Goal: Transaction & Acquisition: Purchase product/service

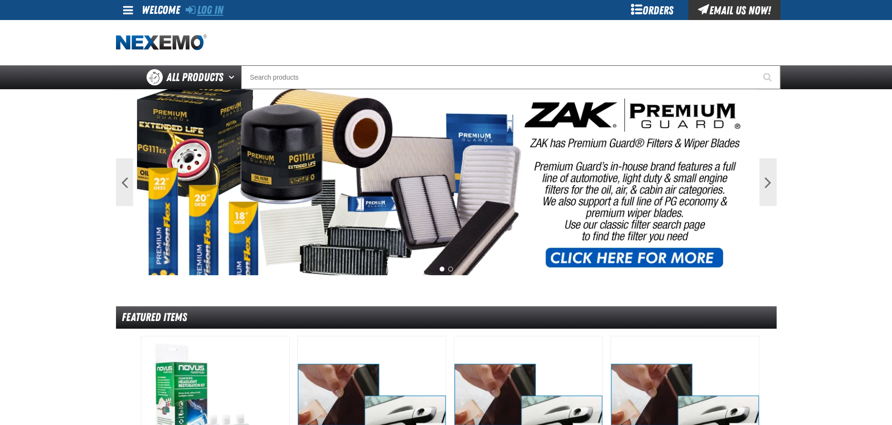
click at [195, 11] on link "Log In" at bounding box center [205, 9] width 38 height 13
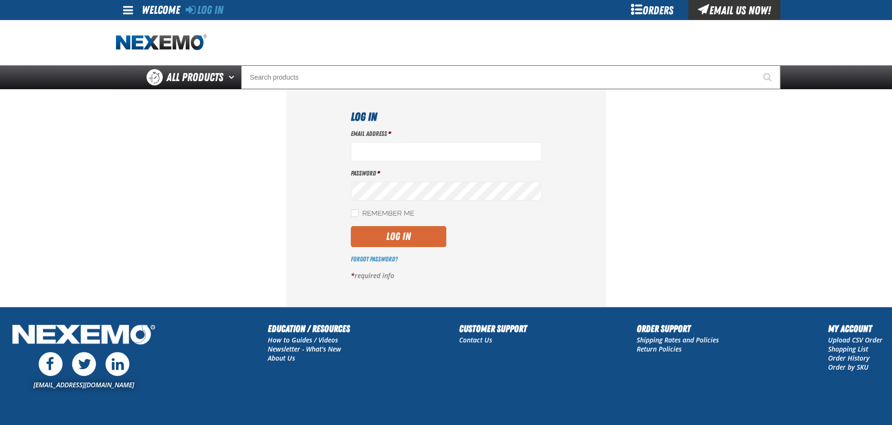
type input "[EMAIL_ADDRESS][DOMAIN_NAME]"
click at [376, 236] on button "Log In" at bounding box center [398, 236] width 95 height 21
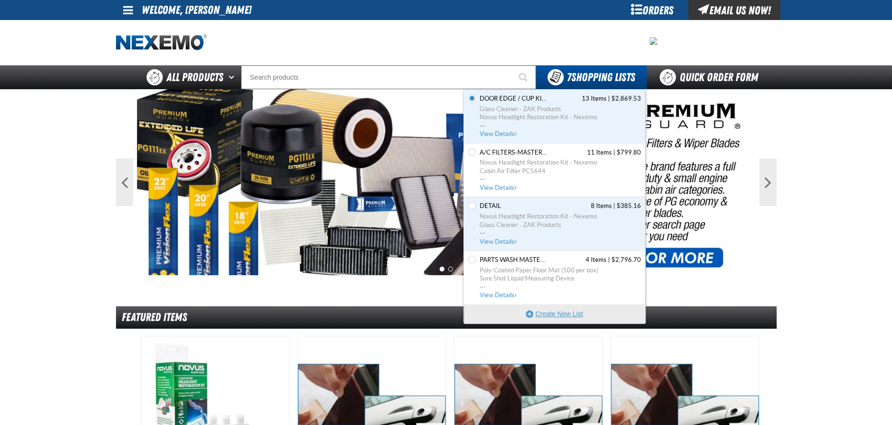
click at [574, 314] on button "Create New List" at bounding box center [554, 313] width 181 height 19
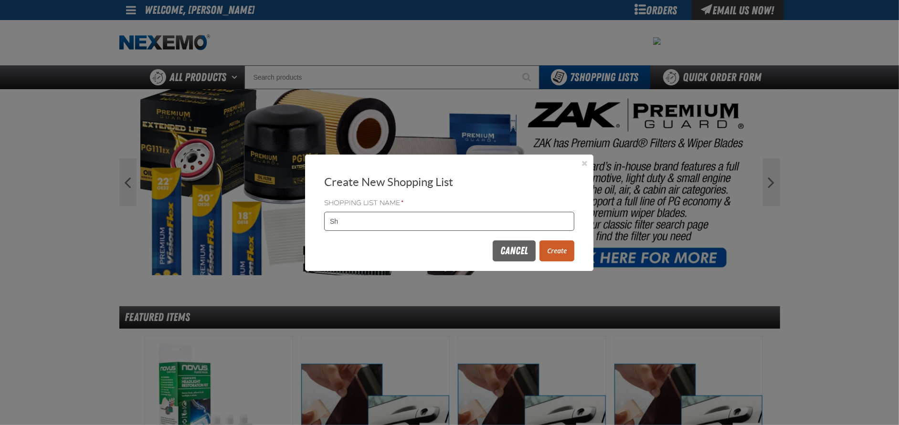
type input "S"
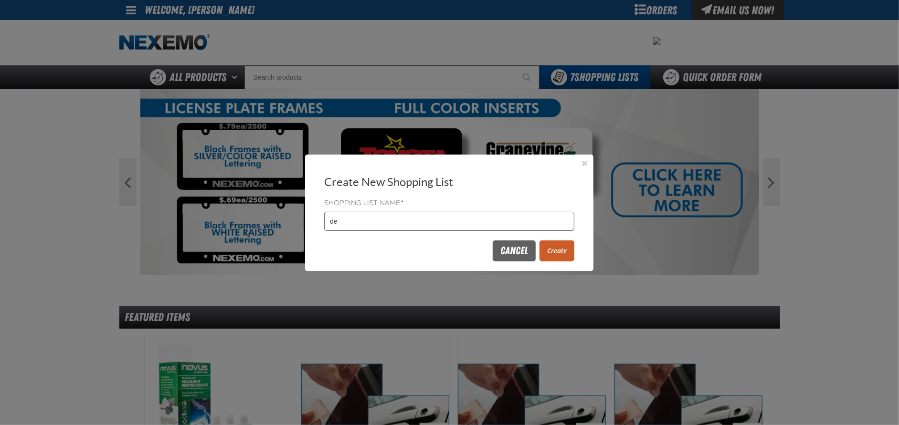
type input "d"
type input "DETAIL 10/02"
click at [565, 259] on button "Create" at bounding box center [556, 250] width 35 height 21
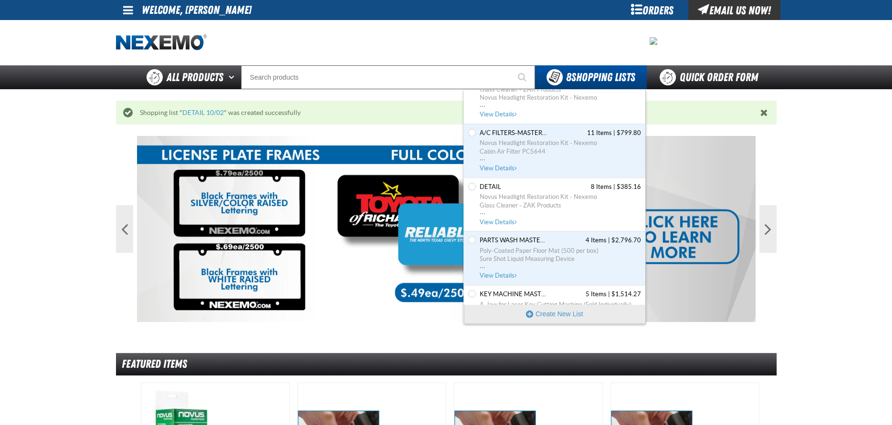
scroll to position [95, 0]
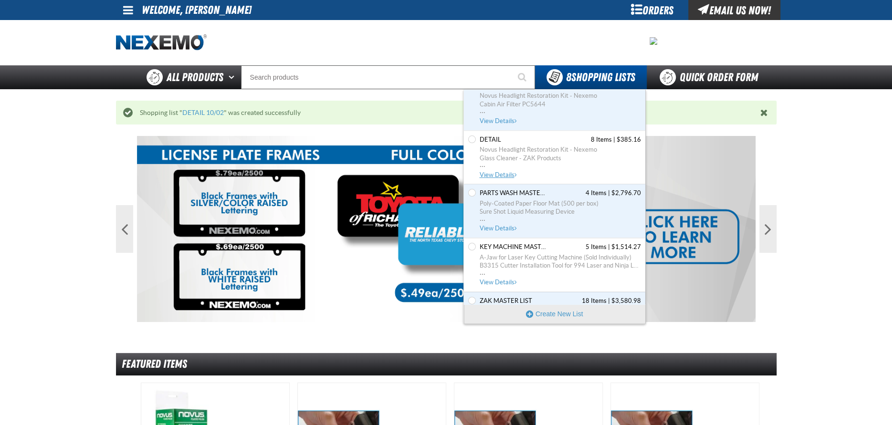
click at [510, 162] on span "..." at bounding box center [560, 163] width 161 height 3
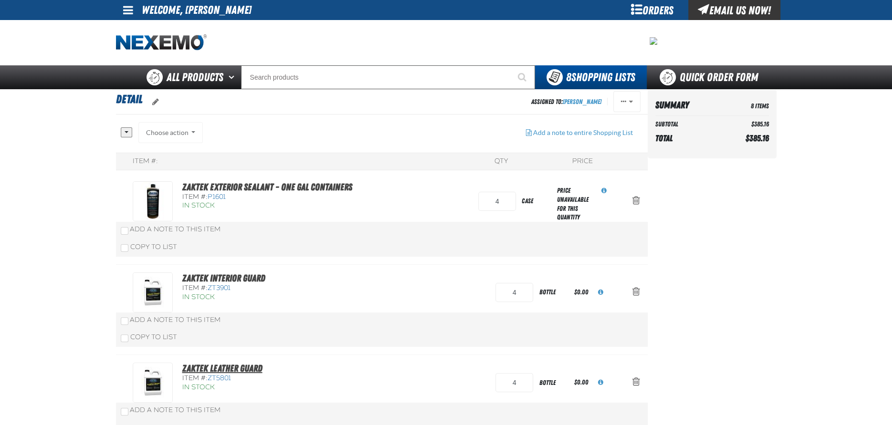
click at [224, 369] on link "ZAKTEK Leather Guard" at bounding box center [222, 368] width 80 height 11
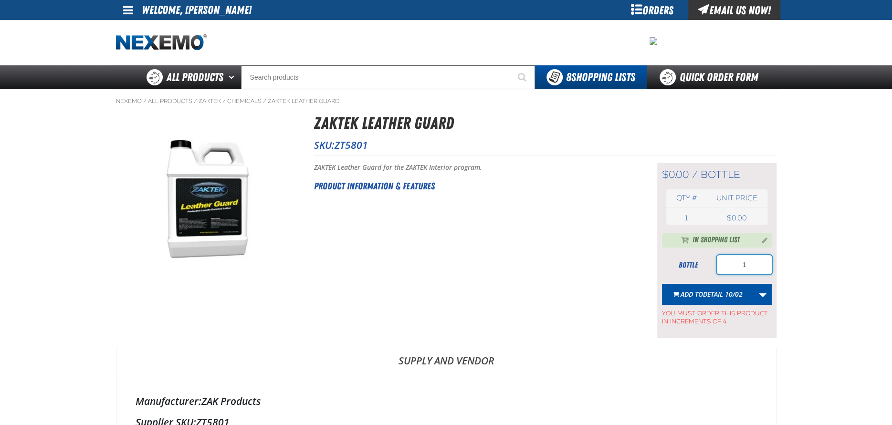
click at [758, 262] on input "1" at bounding box center [744, 264] width 55 height 19
type input "4"
click at [763, 296] on link "More Actions" at bounding box center [762, 294] width 18 height 21
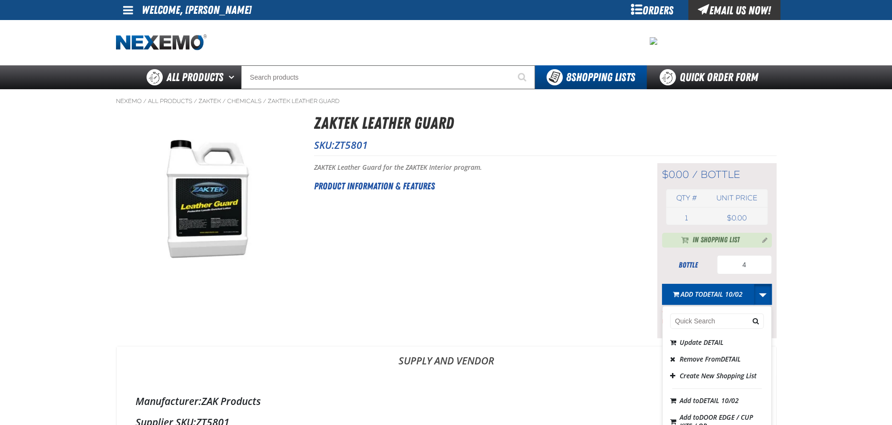
click at [837, 275] on main "Nexemo / All Products / ZAKTEK / /" at bounding box center [446, 283] width 892 height 388
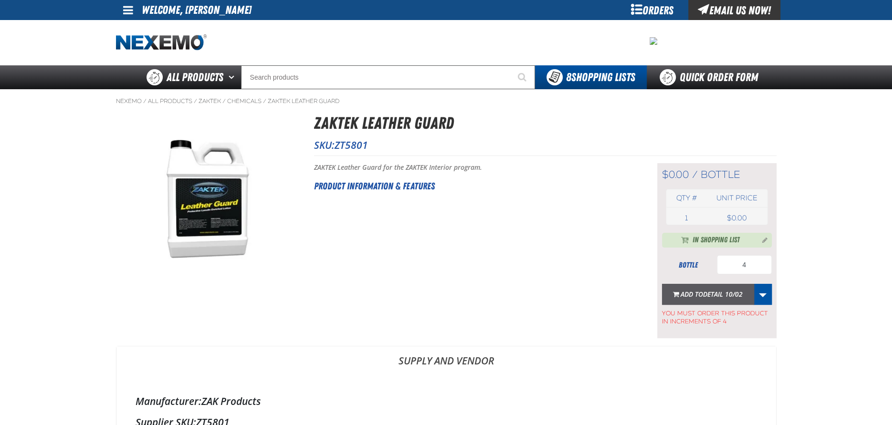
click at [721, 293] on span "DETAIL 10/02" at bounding box center [723, 294] width 40 height 9
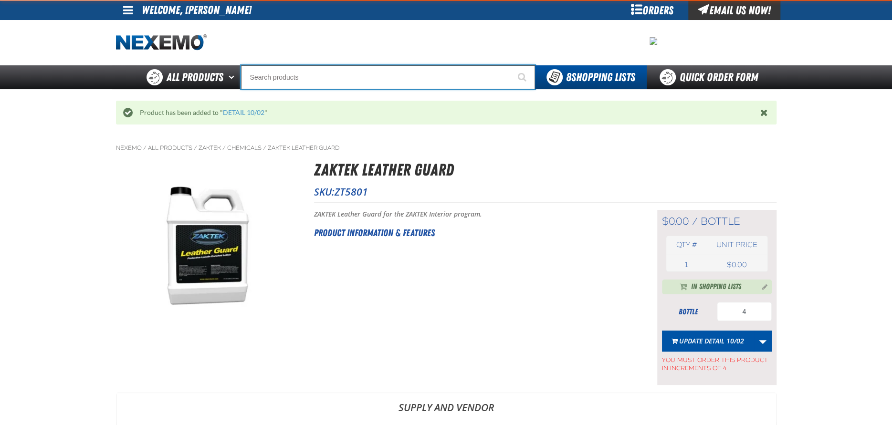
click at [332, 78] on input "Search" at bounding box center [388, 77] width 294 height 24
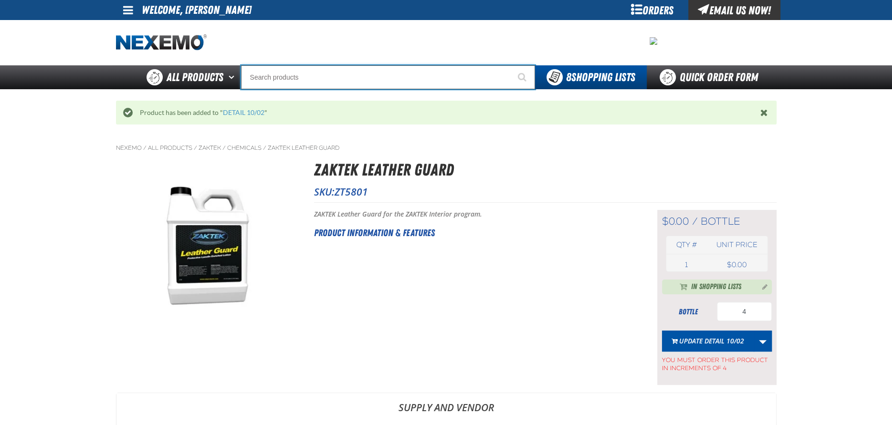
type input "P"
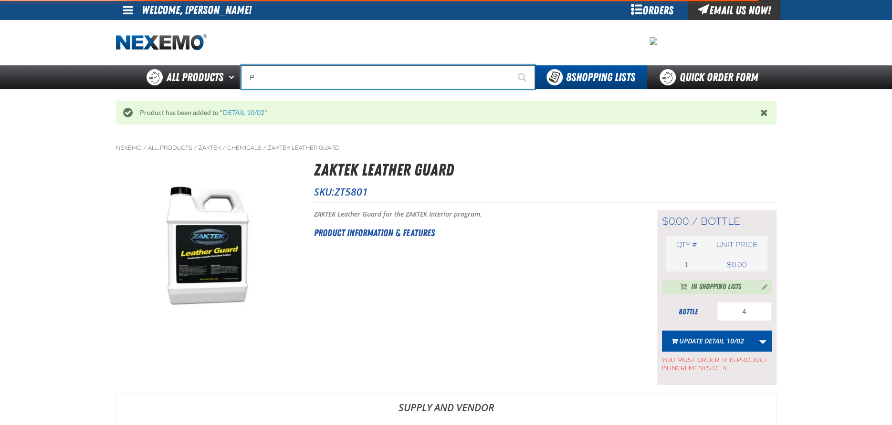
type input "Perfect P Series 0.25-ounce Lead Wheel Weight"
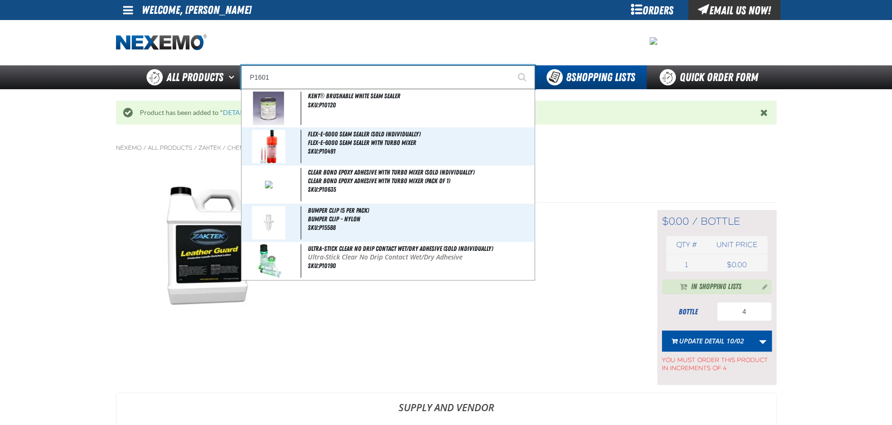
type input "P1601"
click at [511, 65] on button "Start Searching" at bounding box center [523, 77] width 24 height 24
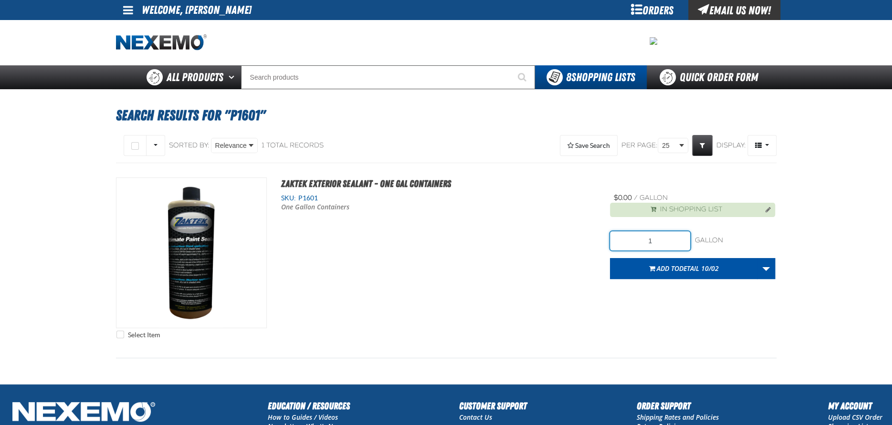
click at [662, 238] on input "1" at bounding box center [650, 240] width 80 height 19
type input "4"
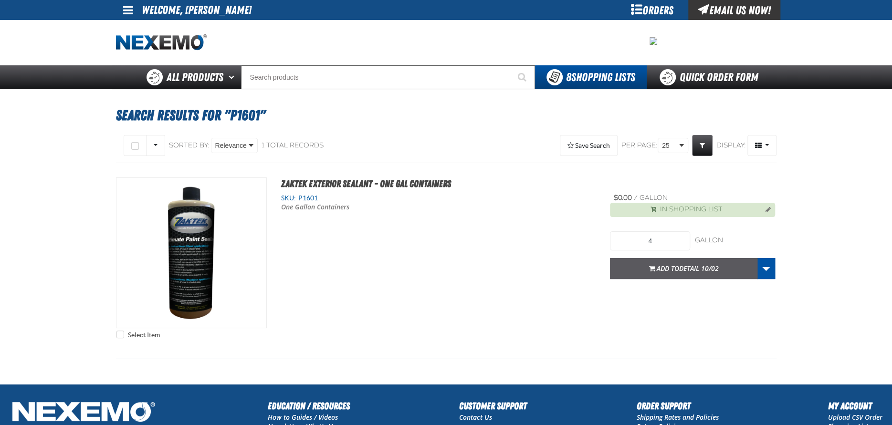
click at [670, 269] on span "Add to DETAIL 10/02" at bounding box center [688, 268] width 62 height 9
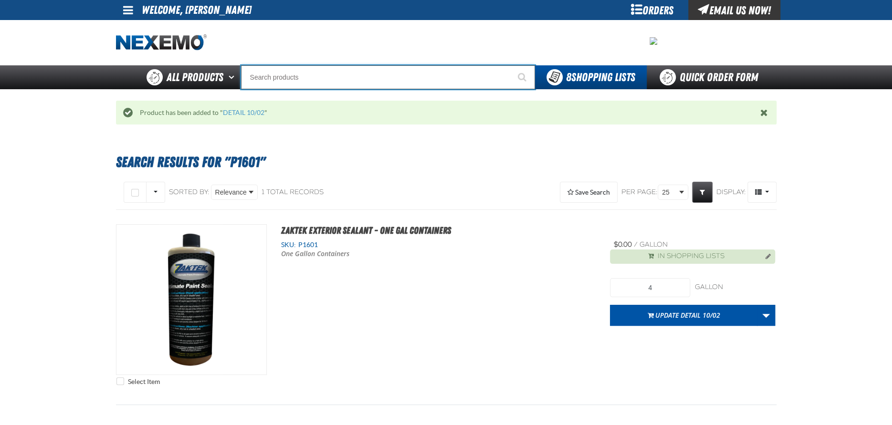
click at [265, 69] on input "Search" at bounding box center [388, 77] width 294 height 24
type input "P"
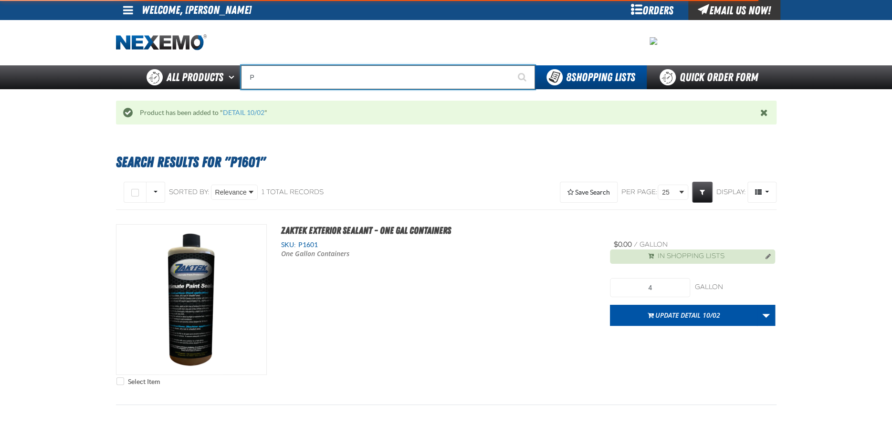
type input "Perfect P Series 0.25-ounce Lead Wheel Weight"
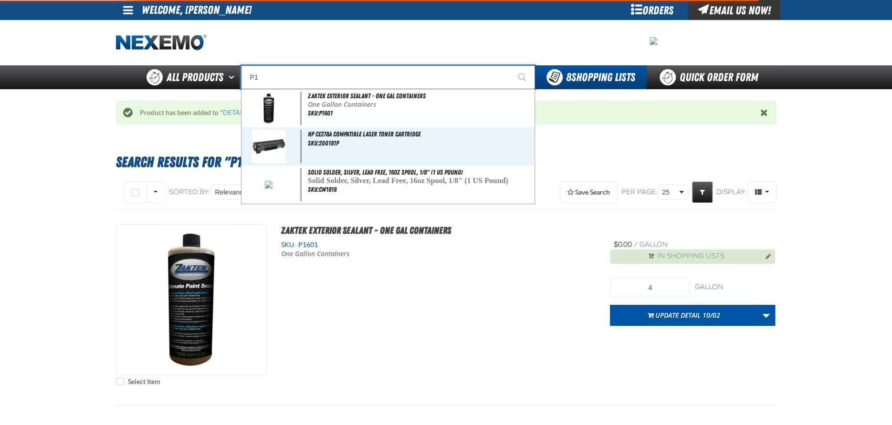
type input "P"
type input "Perfect P Series 0.25-ounce Lead Wheel Weight"
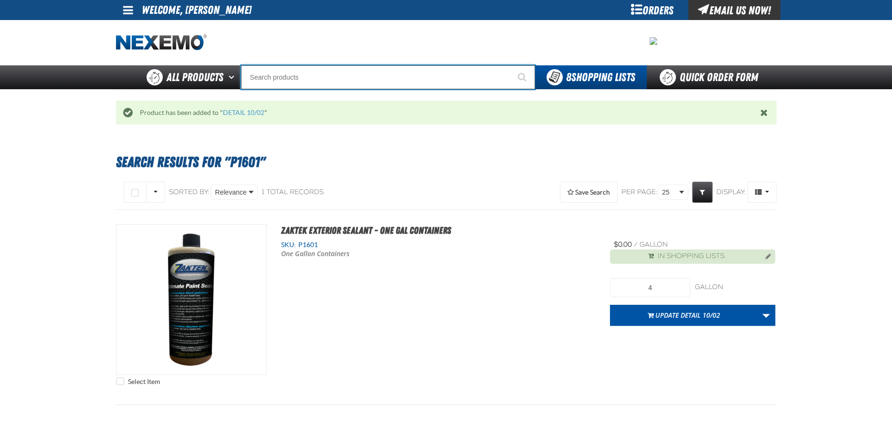
type input "R"
type input "ROADSIDE R"
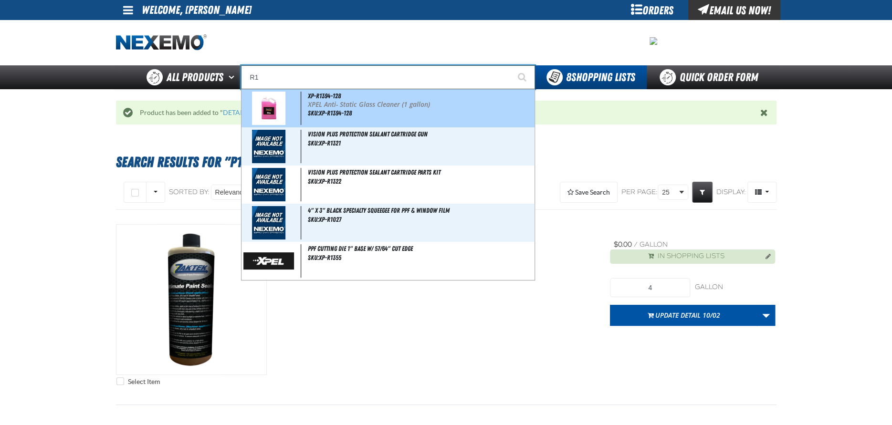
click at [382, 113] on div "XP-R1394-128 XPEL Anti- Static Glass Cleaner (1 gallon) SKU:XP-R1394-128" at bounding box center [387, 108] width 293 height 38
type input "XP-R1394-128"
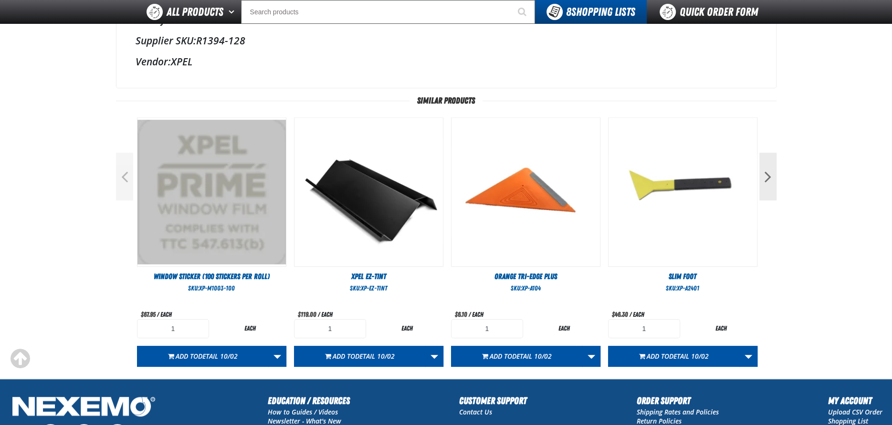
scroll to position [334, 0]
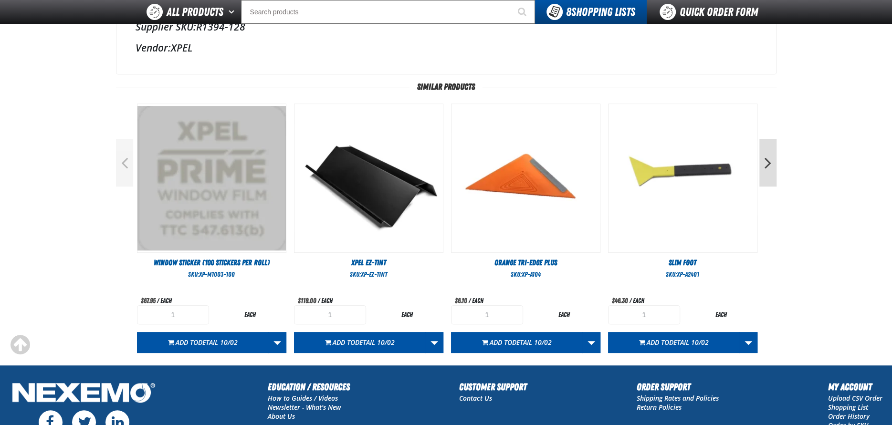
click at [775, 160] on button "Next" at bounding box center [767, 163] width 17 height 48
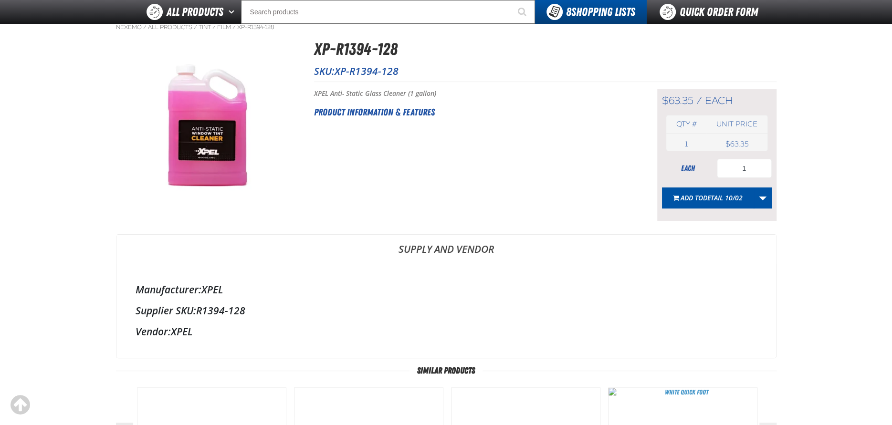
scroll to position [0, 0]
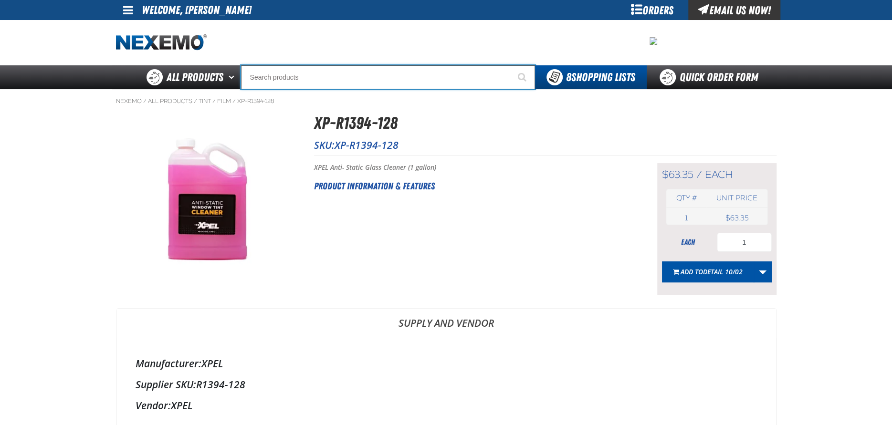
click at [283, 76] on input "Search" at bounding box center [388, 77] width 294 height 24
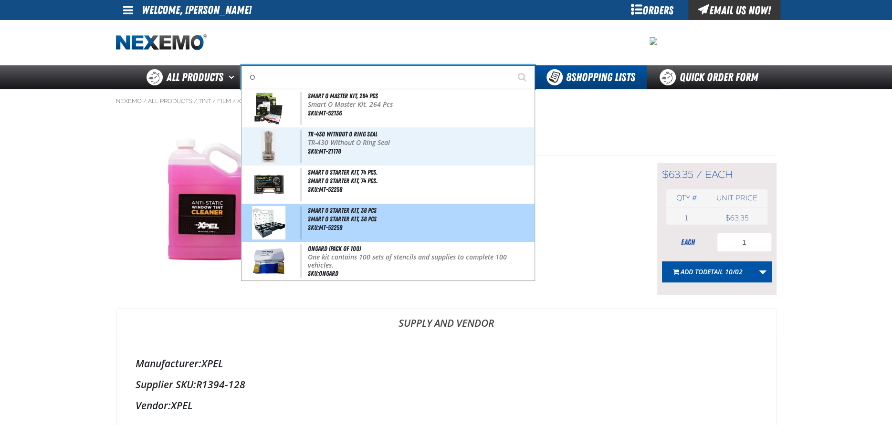
click at [341, 222] on span "Smart O Starter Kit, 38 Pcs" at bounding box center [420, 219] width 225 height 8
type input "Smart O Starter Kit, 38 Pcs"
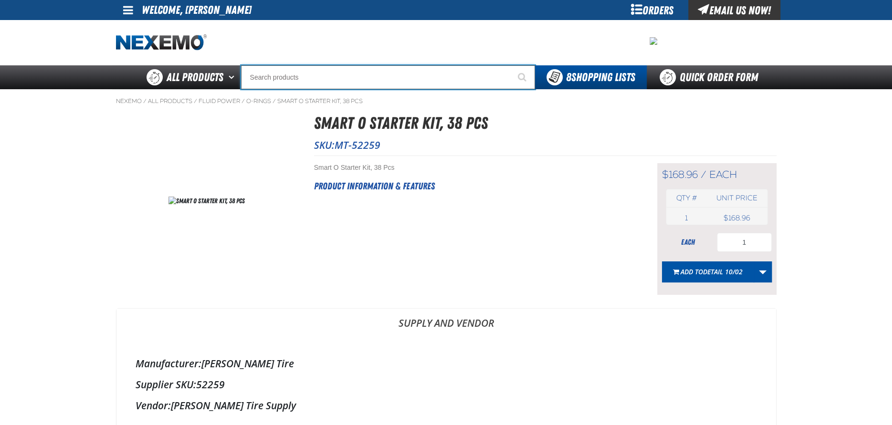
click at [270, 81] on input "Search" at bounding box center [388, 77] width 294 height 24
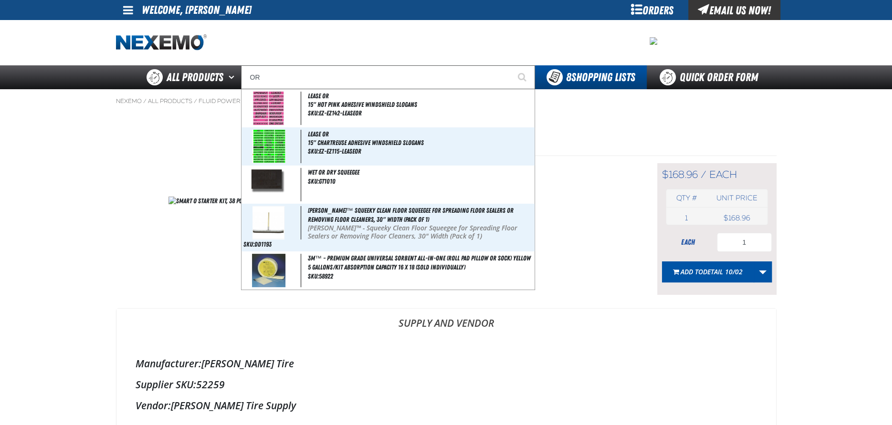
click at [280, 43] on div at bounding box center [239, 42] width 246 height 17
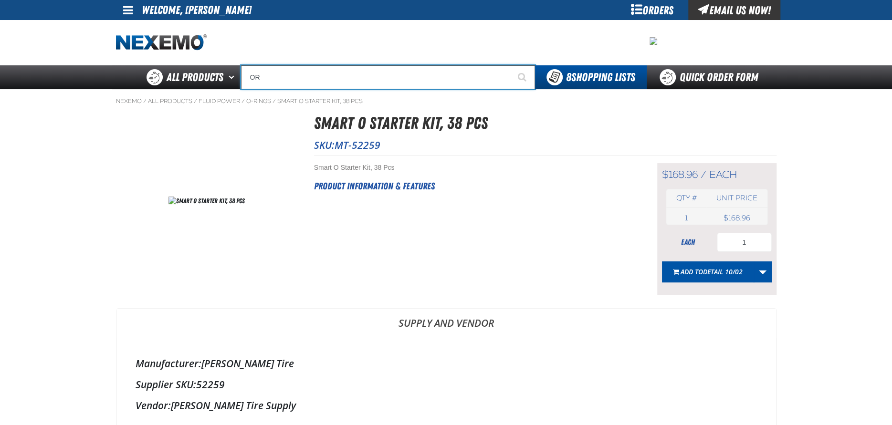
click at [274, 83] on input "OR" at bounding box center [388, 77] width 294 height 24
type input "O"
type input "E"
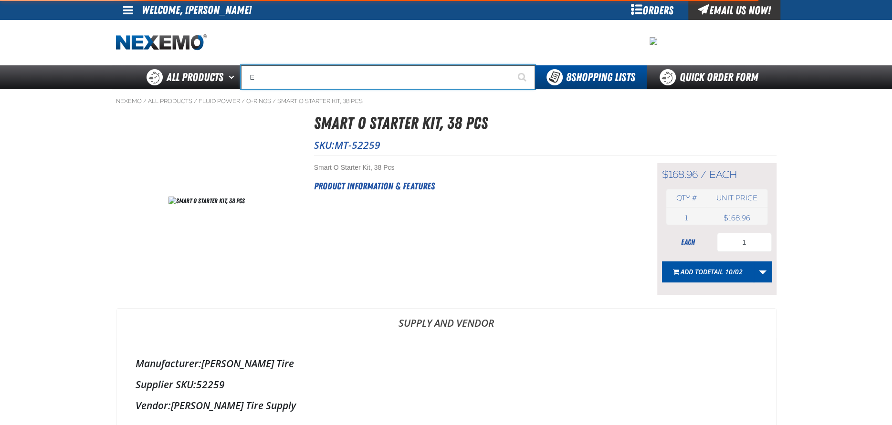
type input "ETEKT Low E Coating Detector - Single & Dual"
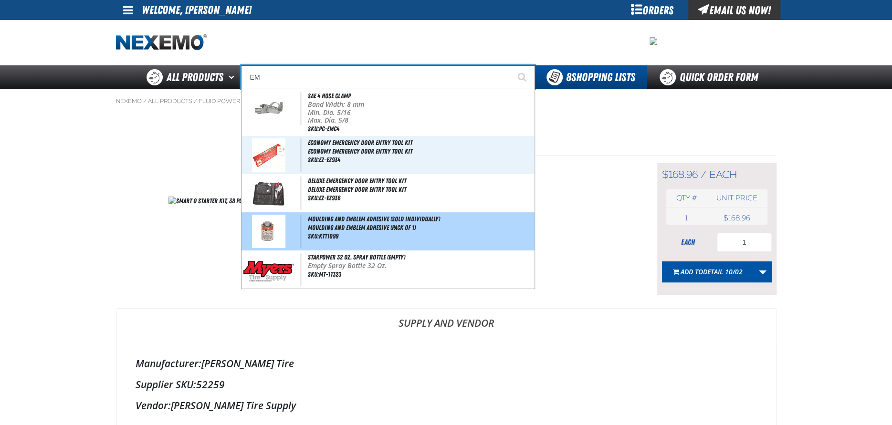
click at [378, 224] on span "Moulding And Emblem Adhesive (Pack of 1)" at bounding box center [420, 228] width 225 height 8
type input "Moulding And Emblem Adhesive (Sold Individually)"
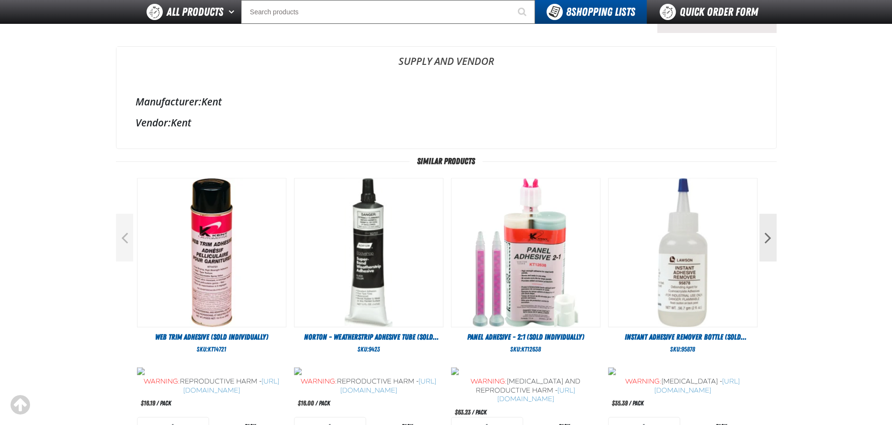
scroll to position [239, 0]
click at [767, 239] on button "Next" at bounding box center [767, 237] width 17 height 48
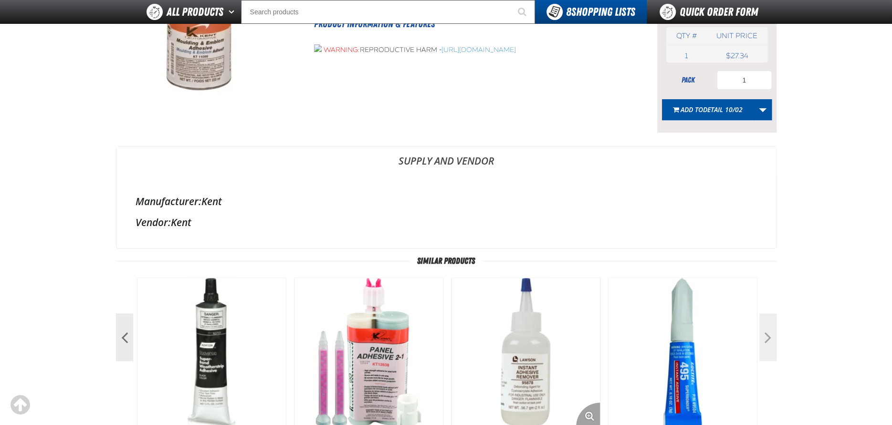
scroll to position [0, 0]
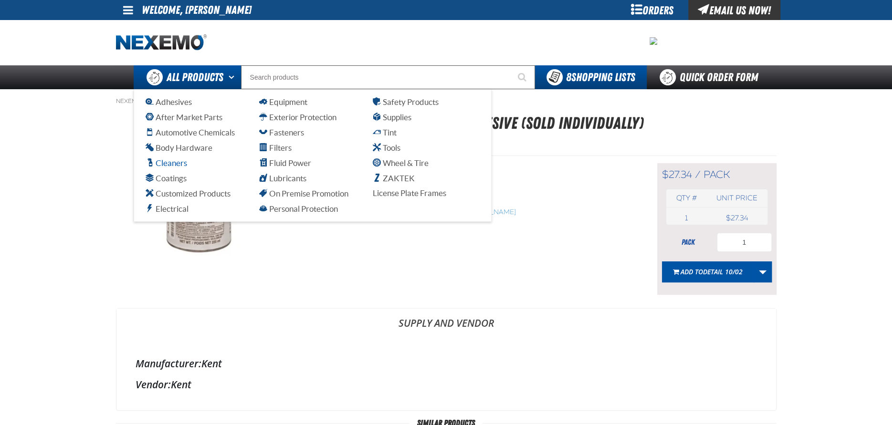
click at [172, 166] on span "Cleaners" at bounding box center [167, 162] width 42 height 9
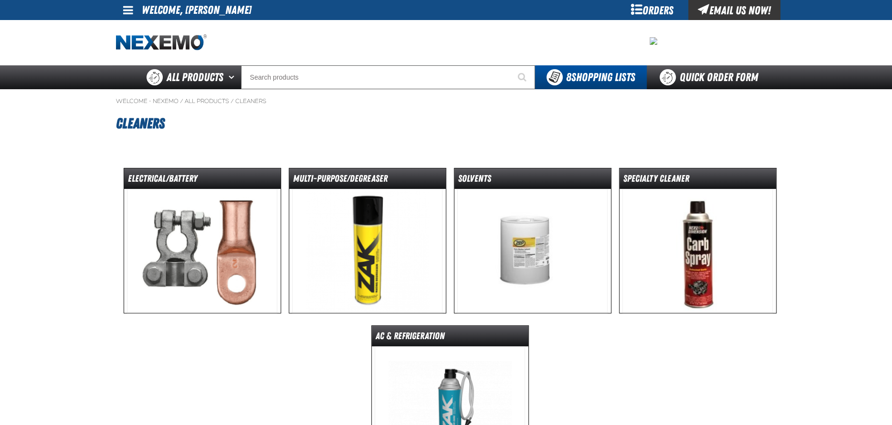
click at [239, 236] on img at bounding box center [202, 251] width 150 height 124
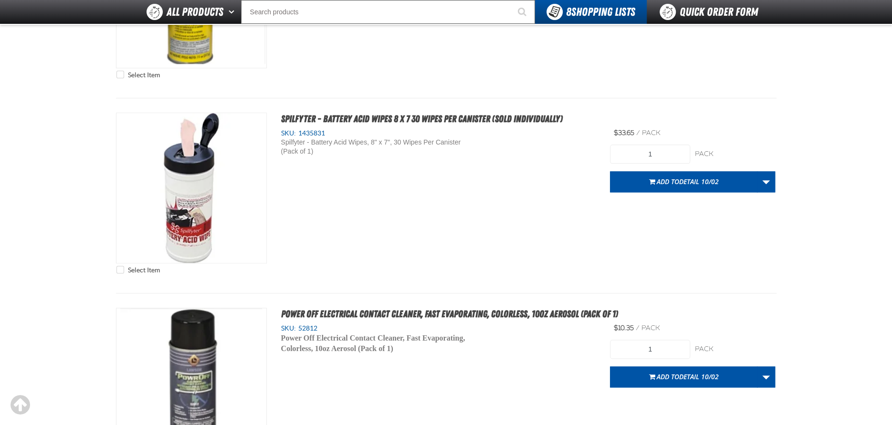
scroll to position [573, 0]
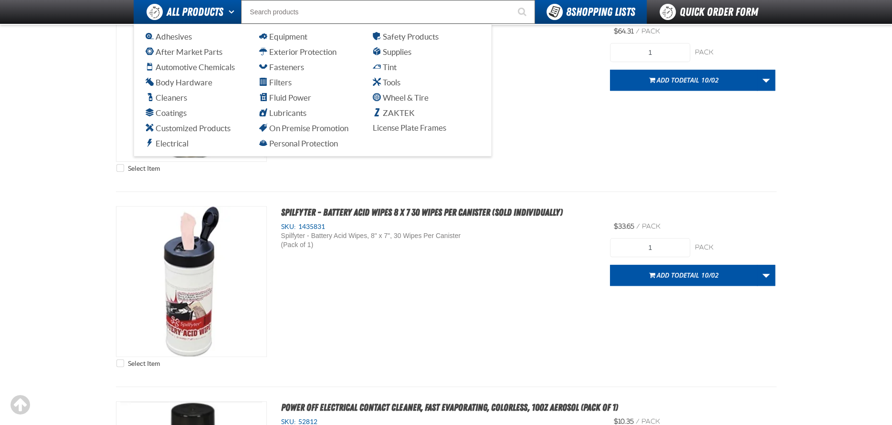
click at [209, 10] on span "All Products" at bounding box center [195, 11] width 57 height 17
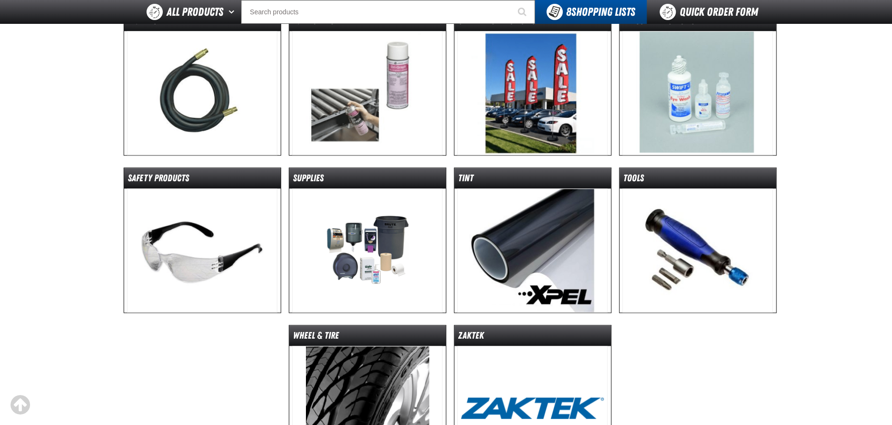
scroll to position [620, 0]
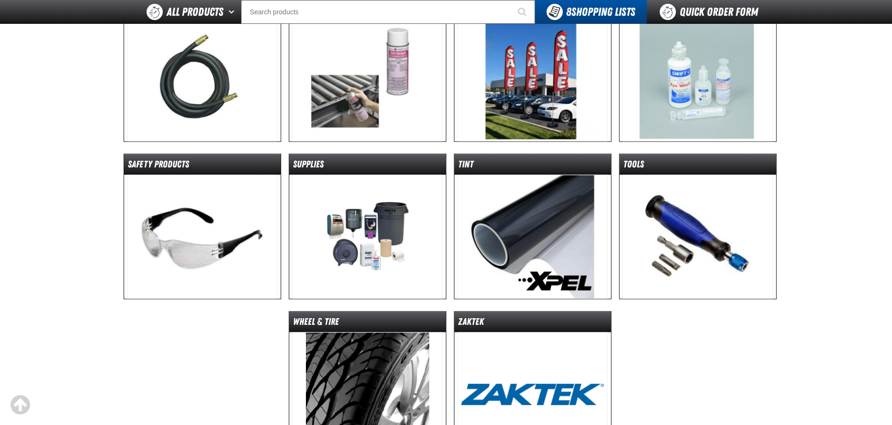
click at [188, 215] on img at bounding box center [202, 237] width 150 height 124
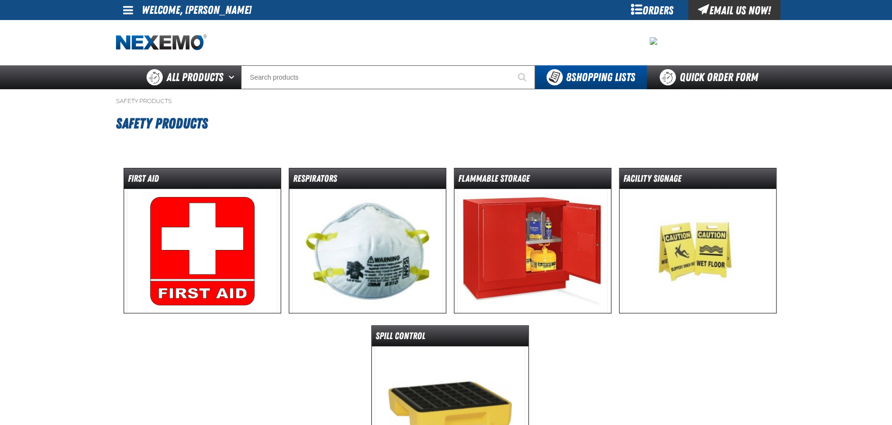
click at [727, 237] on img at bounding box center [697, 251] width 150 height 124
click at [215, 255] on img at bounding box center [202, 251] width 150 height 124
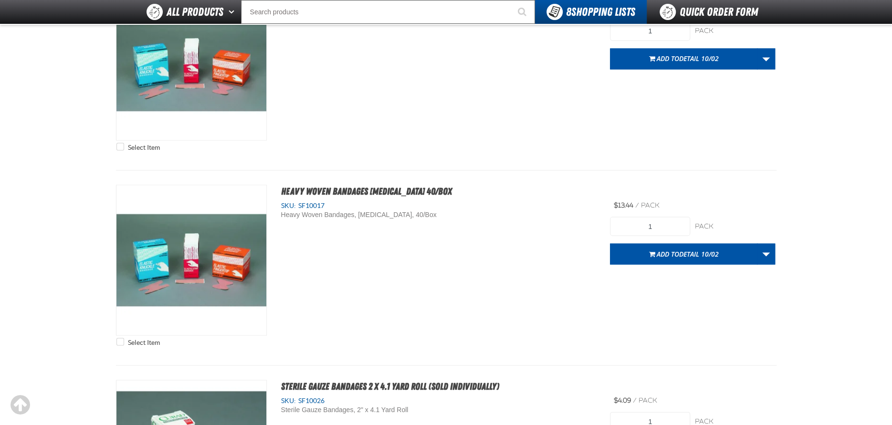
scroll to position [3674, 0]
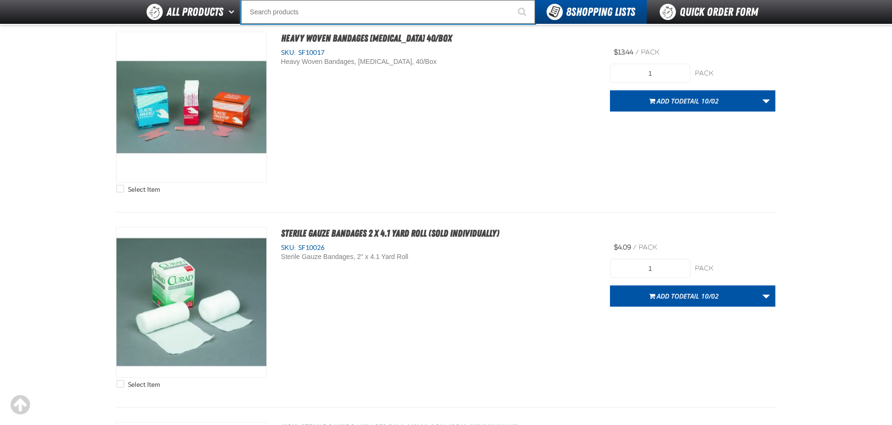
click at [285, 10] on input "Search" at bounding box center [388, 12] width 294 height 24
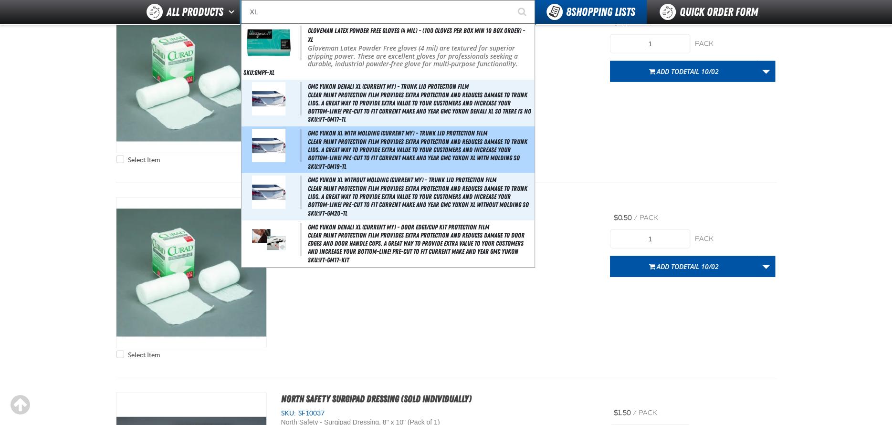
scroll to position [3913, 0]
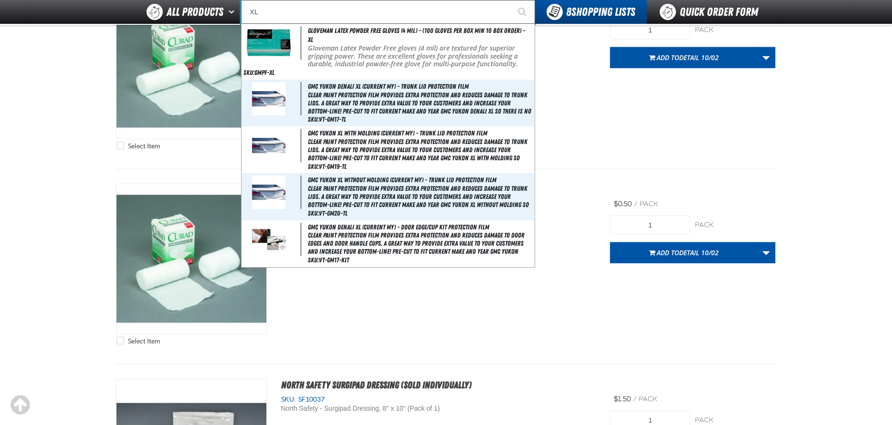
type input "X"
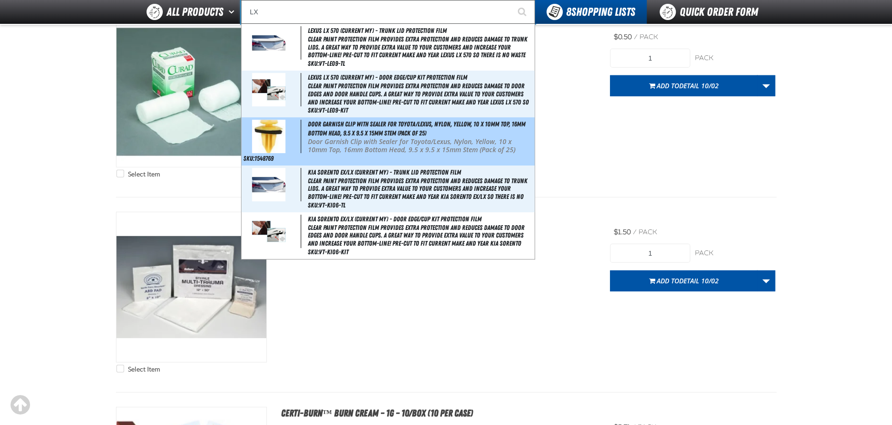
scroll to position [4104, 0]
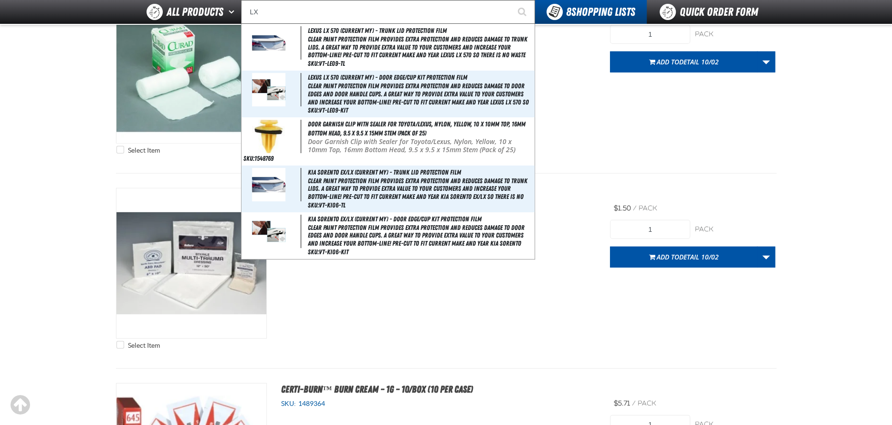
click at [614, 114] on div "Select Item Non-Sterile Gauze Bandages 2 x 4.1 Yard Roll (Sold Individually) SK…" at bounding box center [446, 76] width 660 height 166
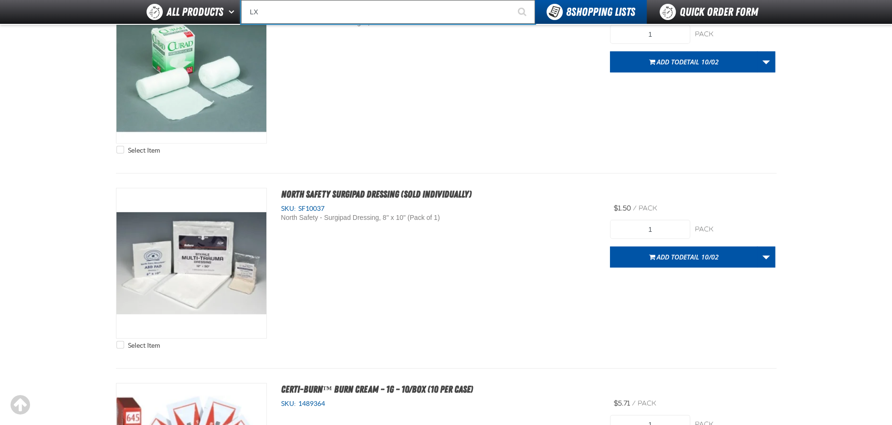
click at [284, 9] on input "LX" at bounding box center [388, 12] width 294 height 24
type input "L"
type input "Z"
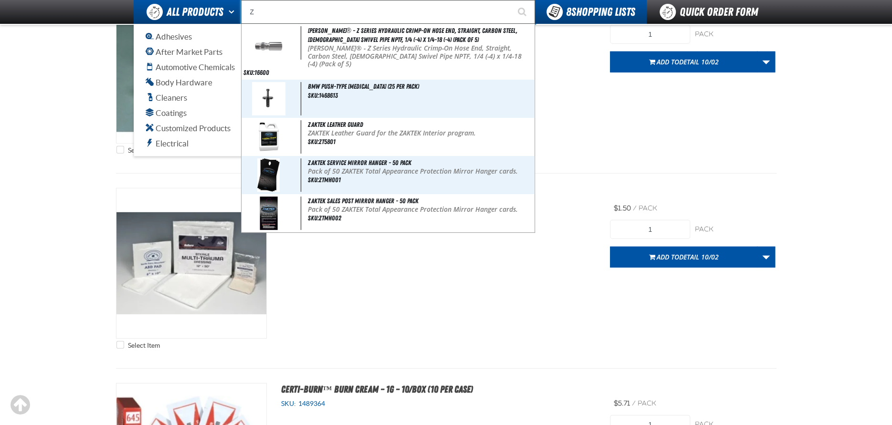
click at [191, 15] on span "All Products" at bounding box center [195, 11] width 57 height 17
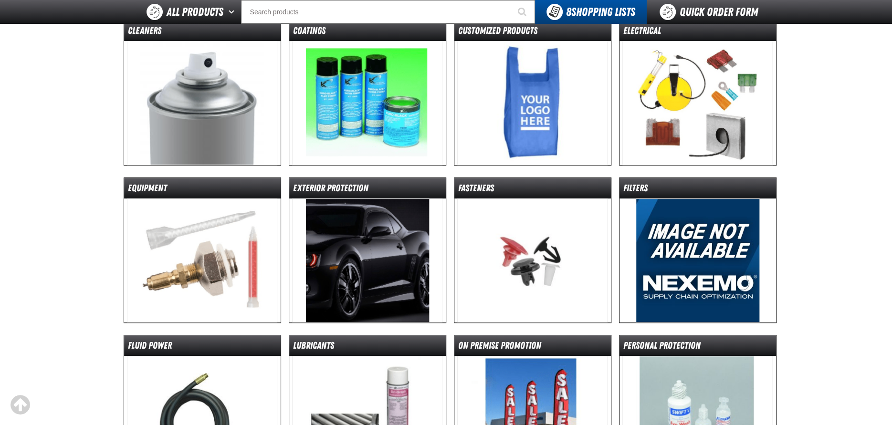
scroll to position [477, 0]
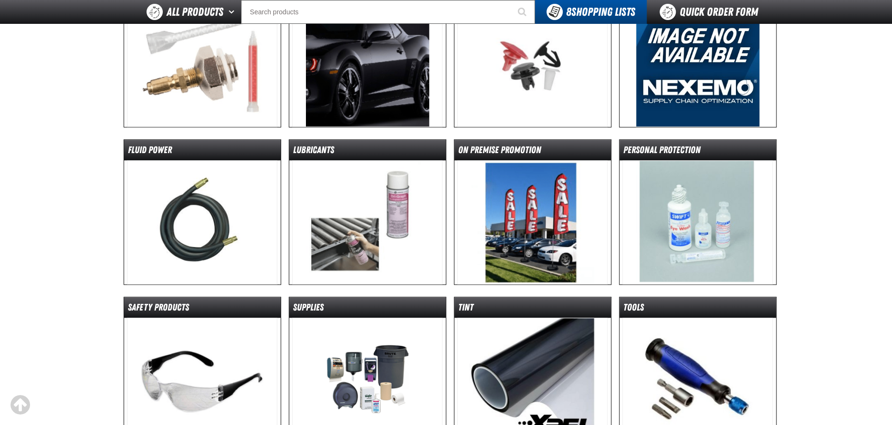
click at [721, 198] on img at bounding box center [697, 222] width 150 height 124
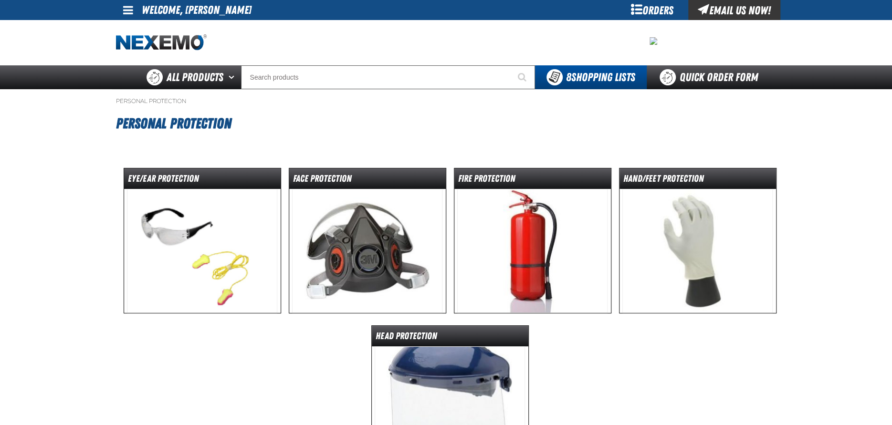
click at [177, 249] on img at bounding box center [202, 251] width 150 height 124
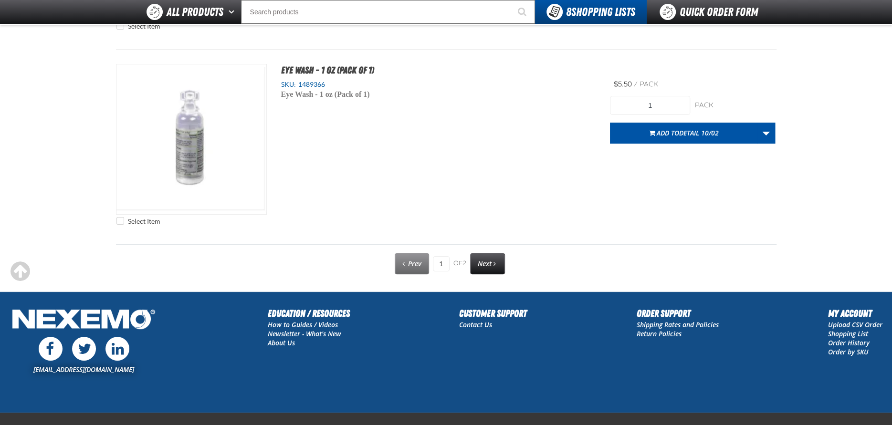
scroll to position [4819, 0]
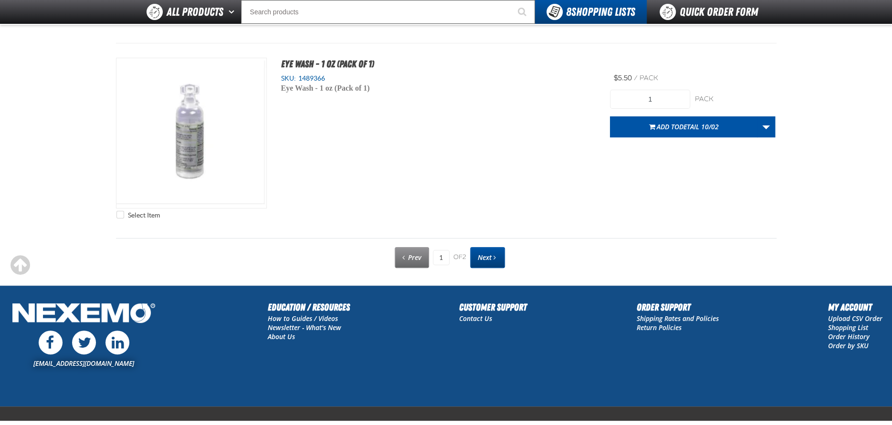
click at [488, 258] on span "Next" at bounding box center [485, 257] width 14 height 9
type input "2"
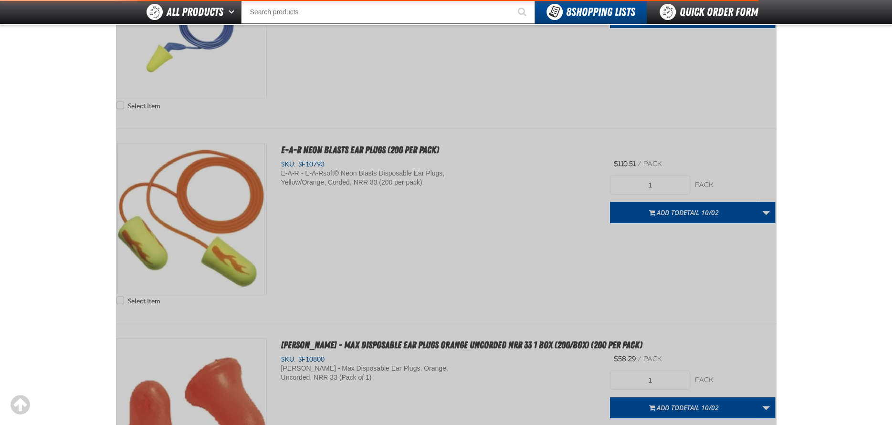
scroll to position [0, 0]
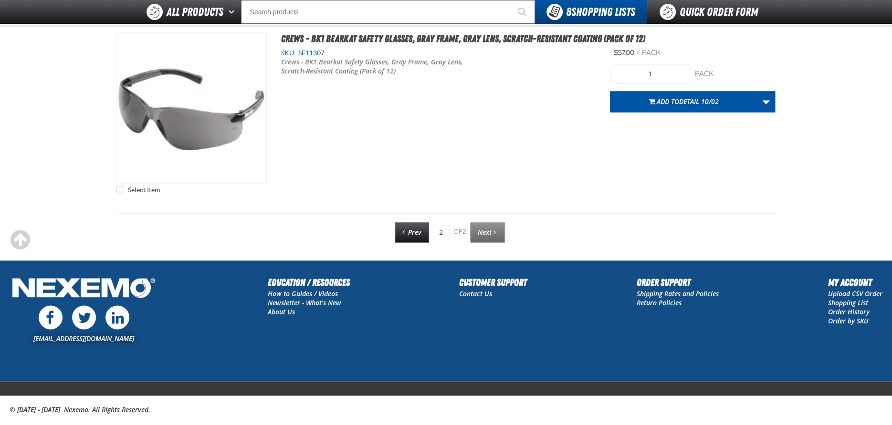
scroll to position [959, 0]
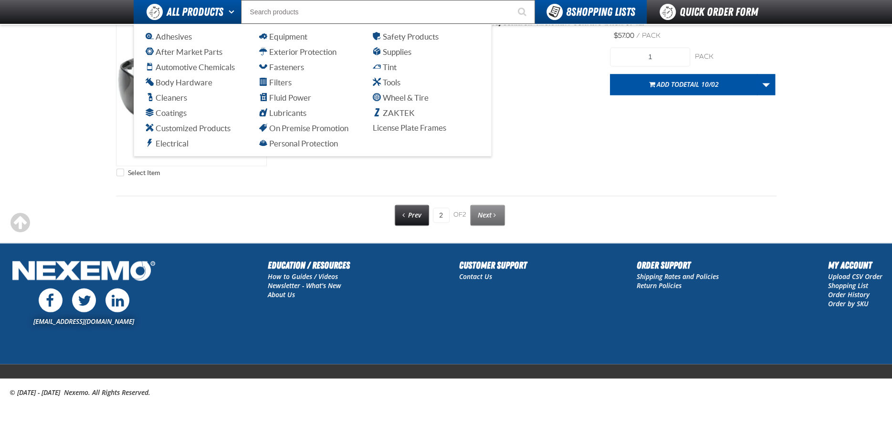
click at [191, 14] on span "All Products" at bounding box center [195, 11] width 57 height 17
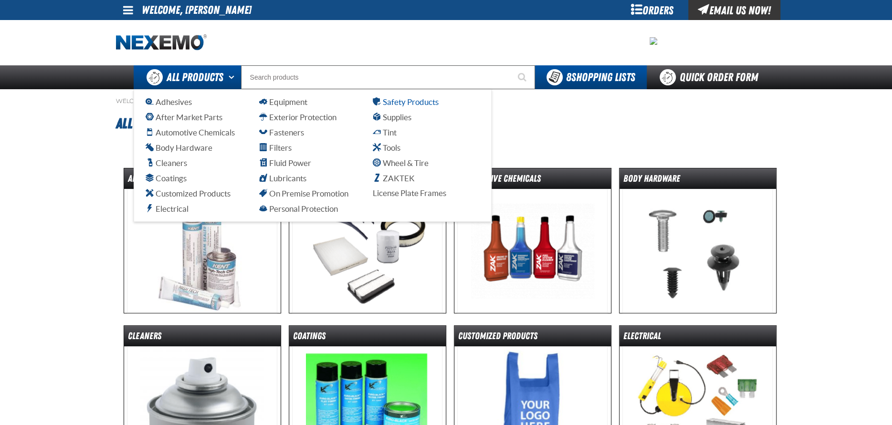
click at [410, 105] on span "Safety Products" at bounding box center [406, 101] width 66 height 9
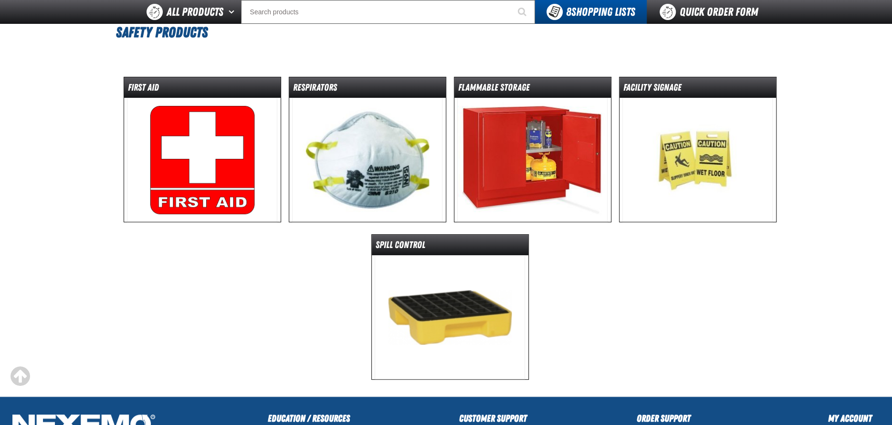
scroll to position [95, 0]
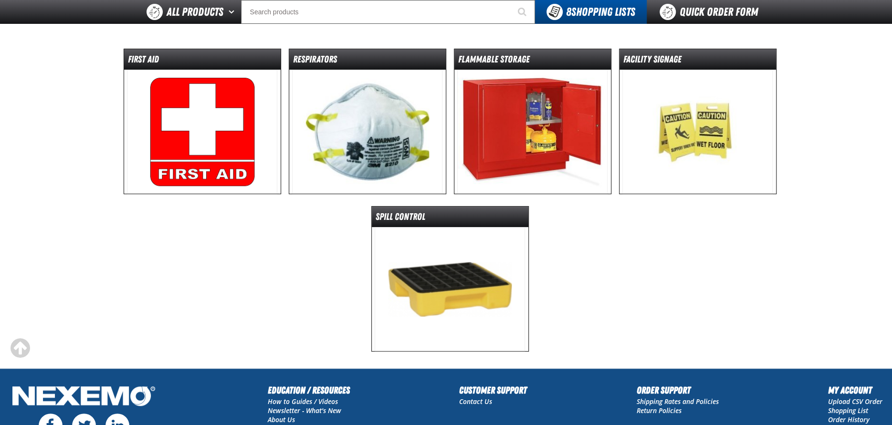
click at [473, 269] on img at bounding box center [450, 289] width 150 height 124
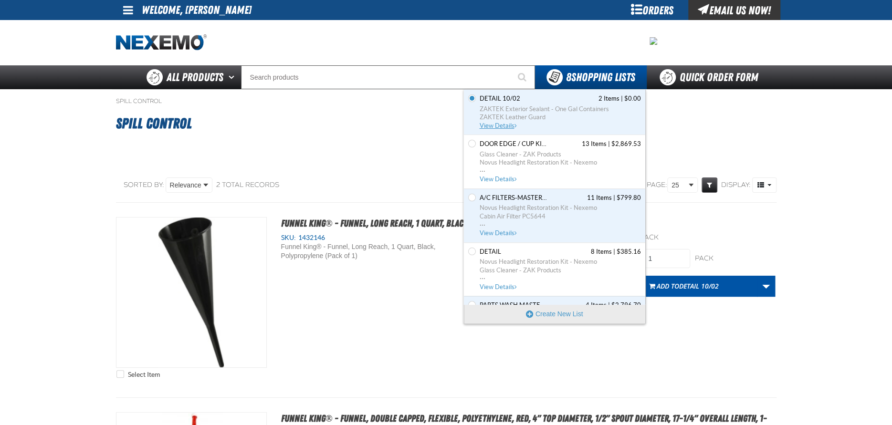
click at [502, 105] on span "ZAKTEK Exterior Sealant - One Gal Containers" at bounding box center [560, 109] width 161 height 9
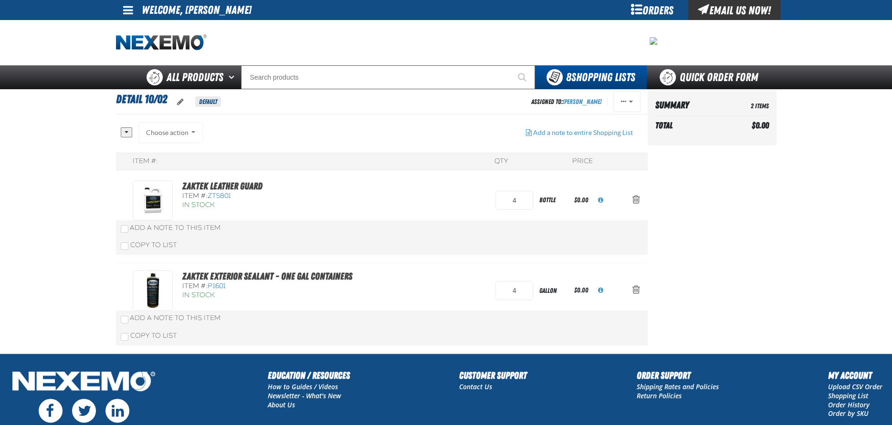
click at [124, 130] on button "button" at bounding box center [126, 132] width 11 height 10
click at [123, 130] on button "button" at bounding box center [126, 132] width 11 height 10
click at [168, 133] on div "Choose action Add to Shopping Cart Add to Shopping Cart Add to ZAK MASTER LIST …" at bounding box center [170, 132] width 65 height 21
click at [190, 130] on div "Choose action Add to Shopping Cart Add to Shopping Cart Add to ZAK MASTER LIST …" at bounding box center [170, 132] width 65 height 21
click at [624, 101] on span "Actions of DETAIL 10/02" at bounding box center [623, 101] width 5 height 7
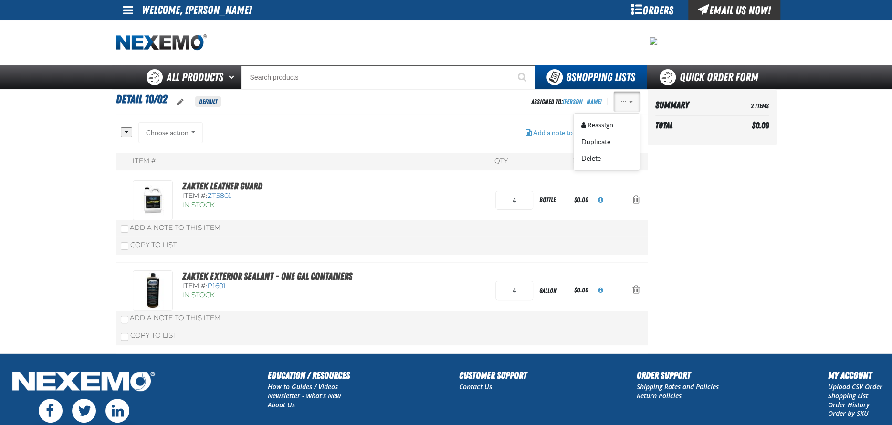
click at [704, 181] on aside "Summary 2 Items Total $0.00 Loading..." at bounding box center [712, 221] width 129 height 264
click at [47, 143] on main "DETAIL 10/02 Default Assigned To: Augustine Cortez Reassign Duplicate Delete" at bounding box center [446, 221] width 892 height 264
click at [143, 101] on span "DETAIL 10/02" at bounding box center [141, 99] width 51 height 13
click at [214, 103] on span "Default" at bounding box center [208, 101] width 26 height 10
click at [173, 95] on button "oro.shoppinglist.label.edit.tooltip" at bounding box center [180, 102] width 22 height 21
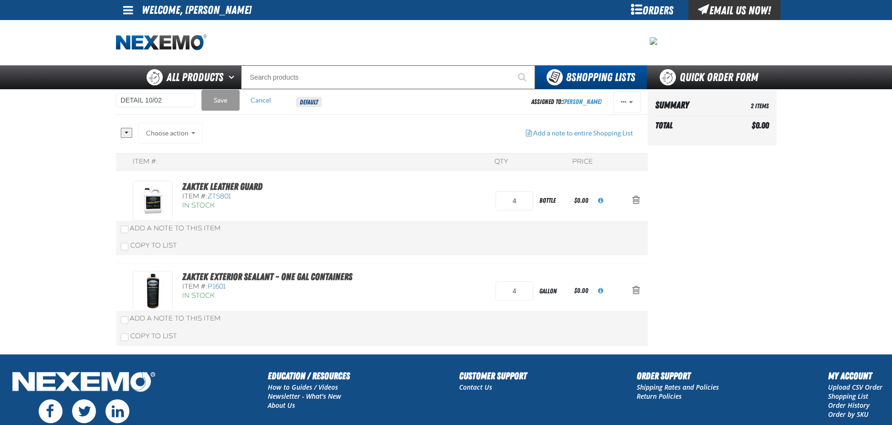
click at [78, 119] on main "DETAIL 10/02 DETAIL 10/02 Save Cancel Default Assigned To: Augustine Cortez Rea…" at bounding box center [446, 221] width 892 height 265
drag, startPoint x: 334, startPoint y: 97, endPoint x: 341, endPoint y: 97, distance: 7.2
click at [341, 97] on h1 "DETAIL 10/02 DETAIL 10/02 Save Cancel Default" at bounding box center [323, 101] width 415 height 25
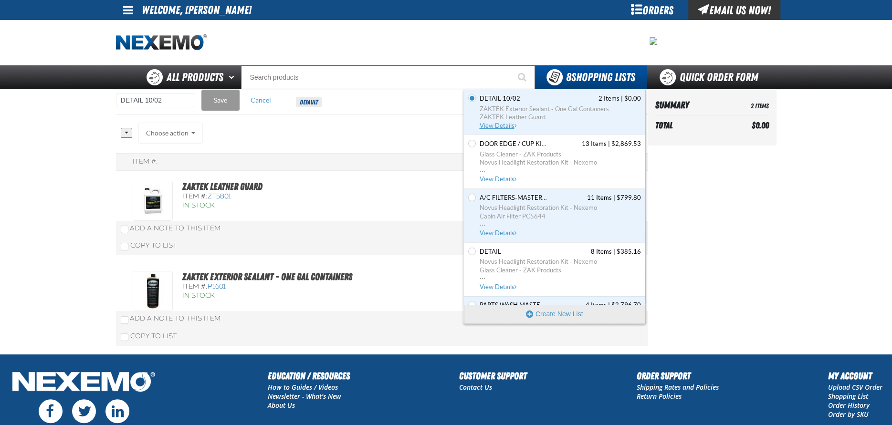
click at [501, 126] on span "View Details" at bounding box center [499, 125] width 39 height 7
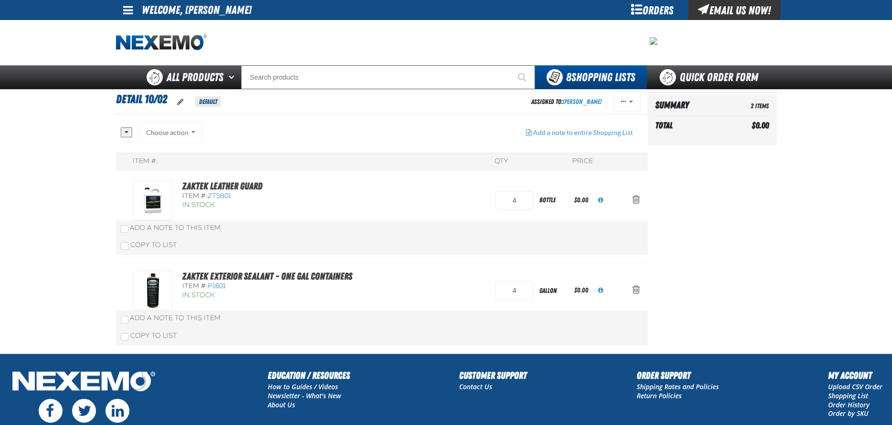
click at [128, 133] on button "button" at bounding box center [126, 132] width 11 height 10
click at [78, 144] on main "DETAIL 10/02 Default Assigned To: Augustine Cortez Reassign Duplicate Delete" at bounding box center [446, 221] width 892 height 264
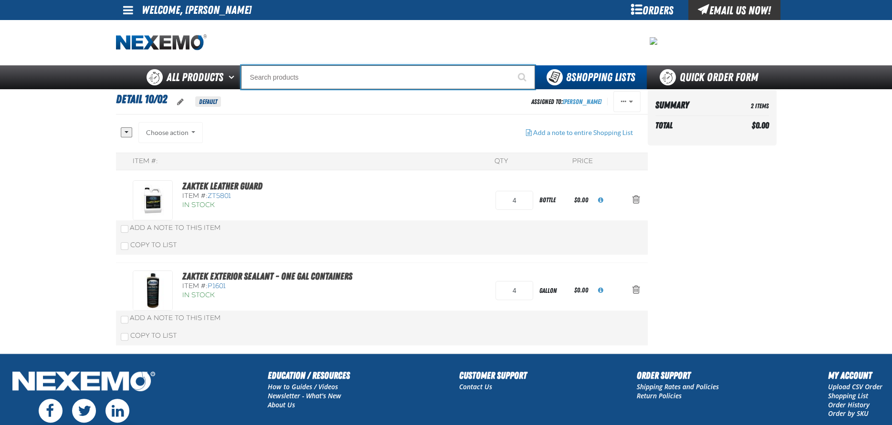
click at [265, 75] on input "Search" at bounding box center [388, 77] width 294 height 24
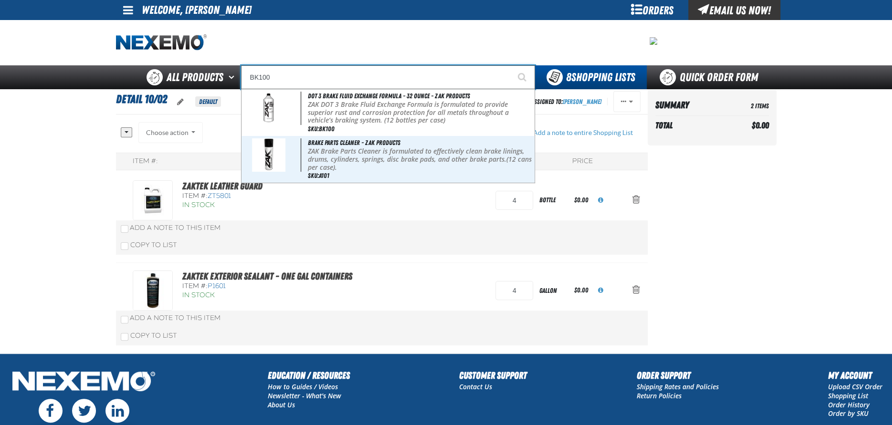
type input "BK100"
click at [511, 65] on button "Start Searching" at bounding box center [523, 77] width 24 height 24
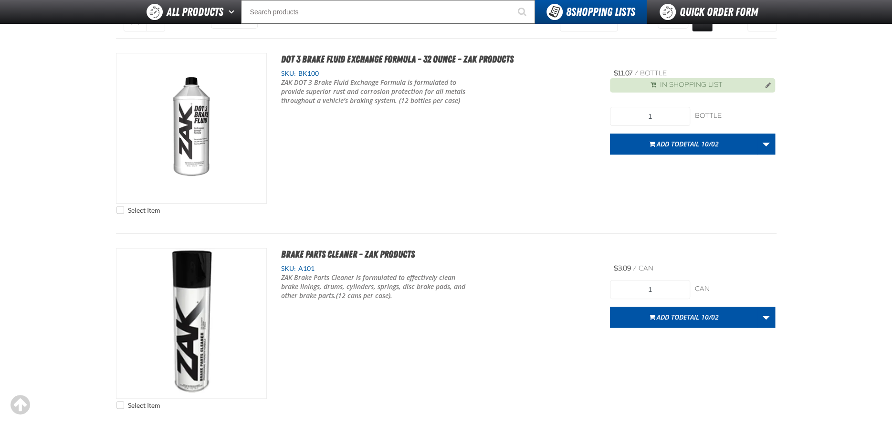
scroll to position [48, 0]
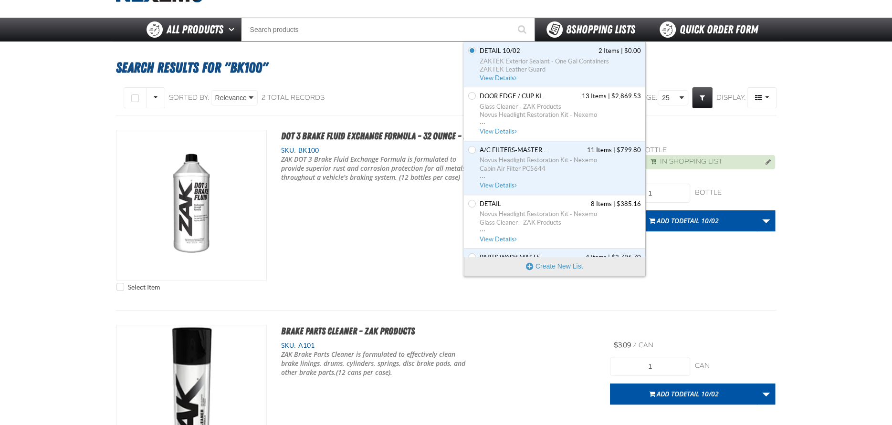
click at [571, 33] on span "8 Shopping Lists" at bounding box center [600, 29] width 69 height 13
click at [494, 76] on span "View Details" at bounding box center [499, 77] width 39 height 7
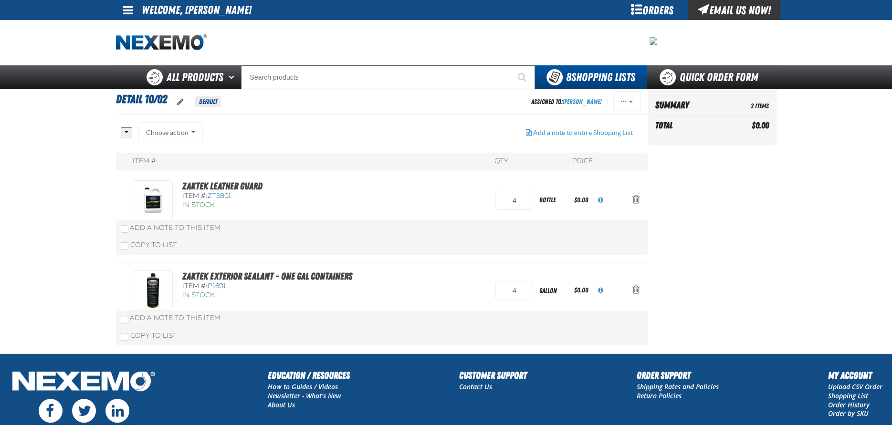
click at [124, 127] on button "button" at bounding box center [126, 132] width 11 height 10
click at [72, 154] on main "DETAIL 10/02 Default Assigned To: Augustine Cortez Reassign Duplicate Delete" at bounding box center [446, 221] width 892 height 264
click at [570, 133] on button "Add a note to entire Shopping List" at bounding box center [579, 132] width 122 height 21
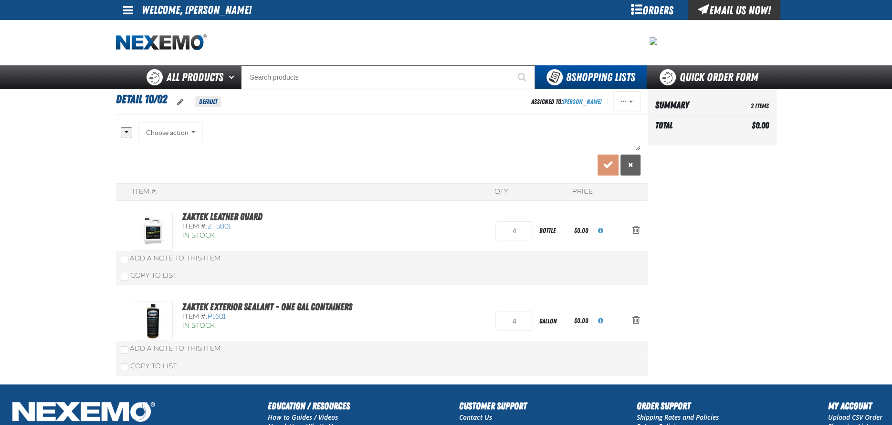
click at [718, 189] on aside "Summary 2 Items Total $0.00 Loading..." at bounding box center [712, 236] width 129 height 295
click at [630, 167] on span "Decline changes in the Note" at bounding box center [630, 165] width 5 height 6
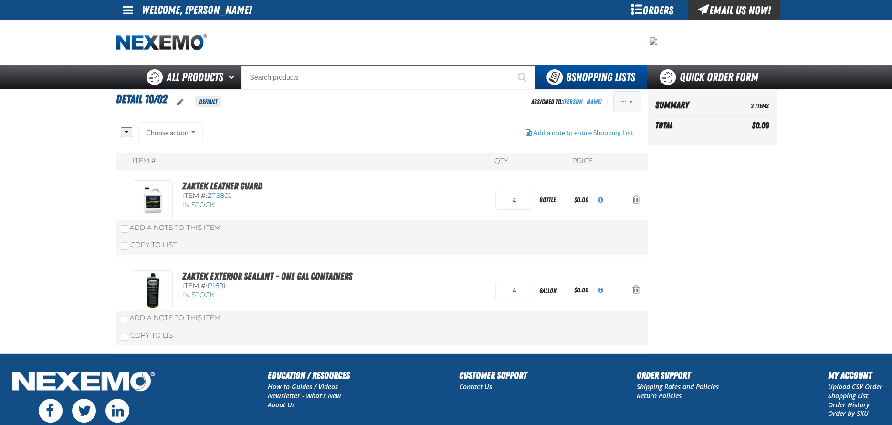
click at [629, 105] on span "Actions of DETAIL 10/02" at bounding box center [631, 101] width 4 height 7
click at [722, 159] on aside "Summary 2 Items Total $0.00 Loading..." at bounding box center [712, 221] width 129 height 264
click at [635, 108] on button "Actions of DETAIL 10/02" at bounding box center [626, 101] width 27 height 21
click at [600, 159] on button "Delete" at bounding box center [607, 158] width 66 height 17
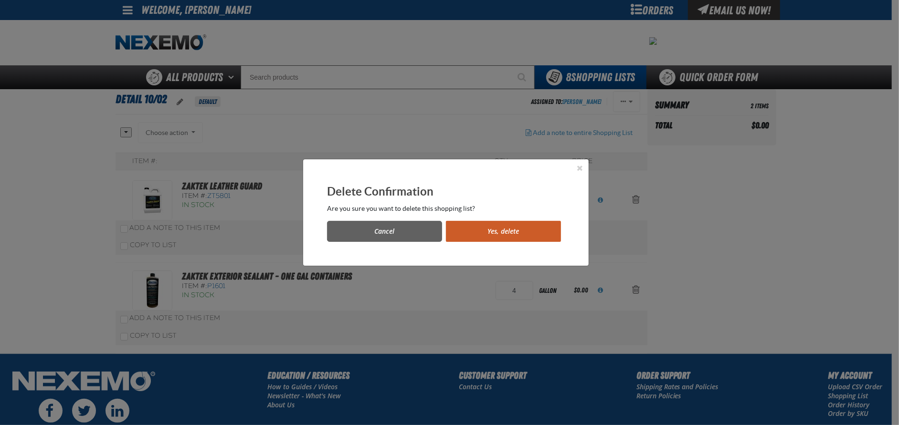
click at [512, 236] on button "Yes, delete" at bounding box center [503, 231] width 115 height 21
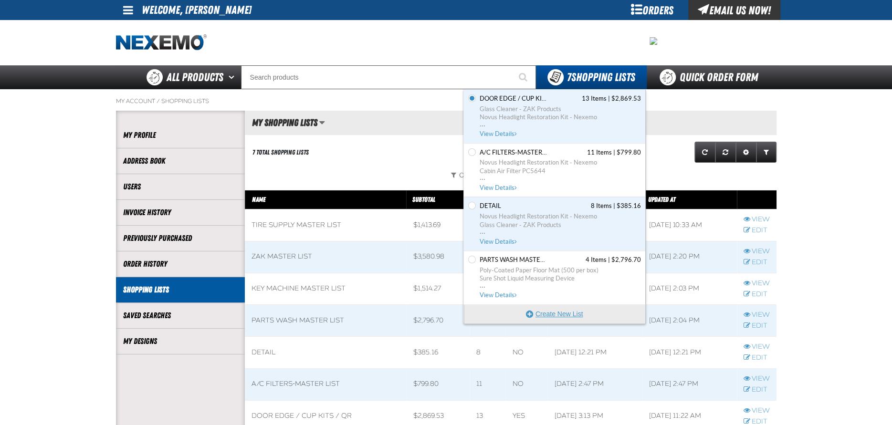
click at [560, 314] on button "Create New List" at bounding box center [554, 313] width 181 height 19
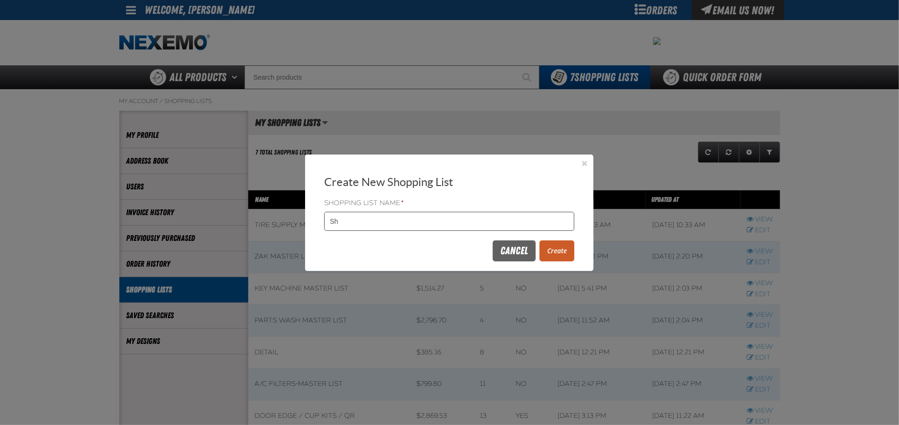
type input "S"
type input "10/2"
click at [573, 250] on button "Create" at bounding box center [556, 250] width 35 height 21
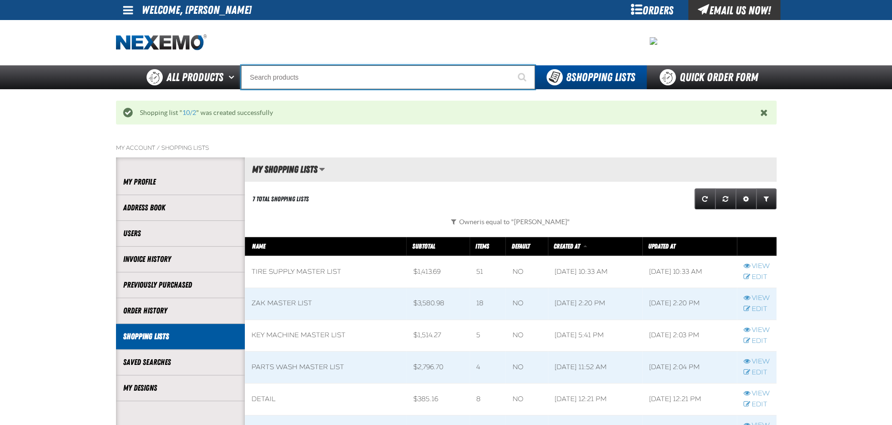
click at [286, 75] on input "Search" at bounding box center [388, 77] width 294 height 24
type input "P"
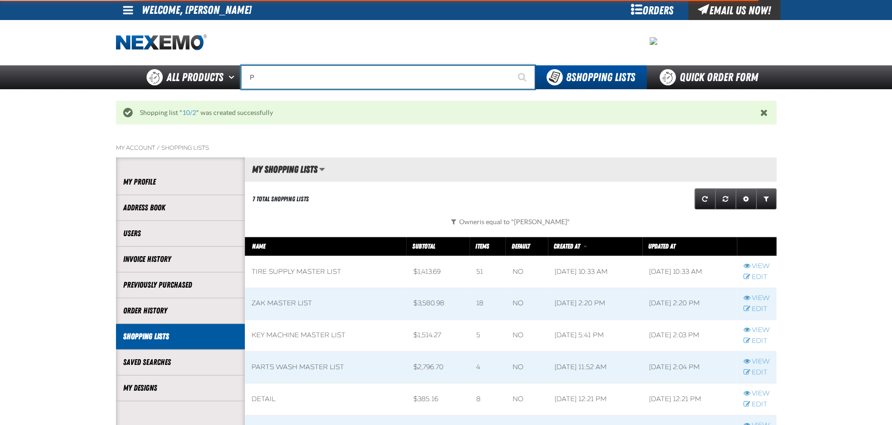
type input "Perfect P Series 0.25-ounce Lead Wheel Weight"
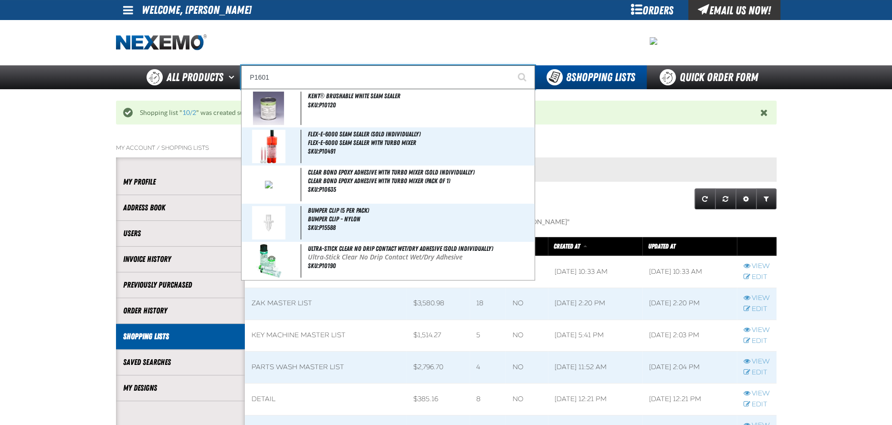
type input "P1601"
click at [511, 65] on button "Start Searching" at bounding box center [523, 77] width 24 height 24
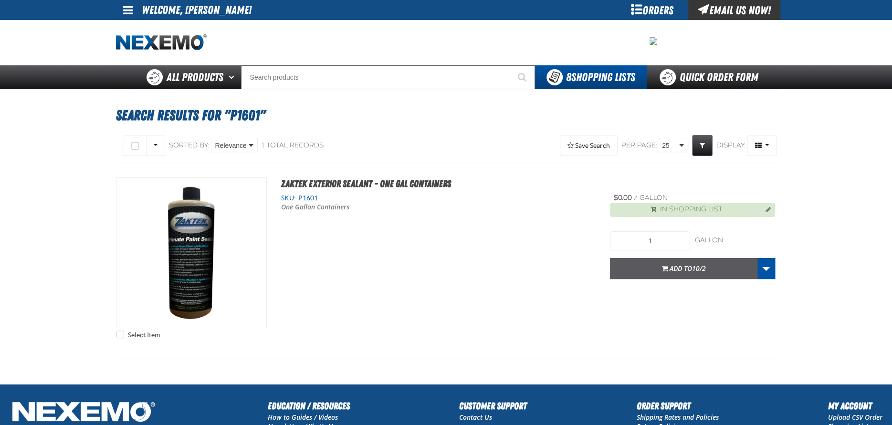
click at [685, 269] on span "Add to 10/2" at bounding box center [687, 268] width 36 height 9
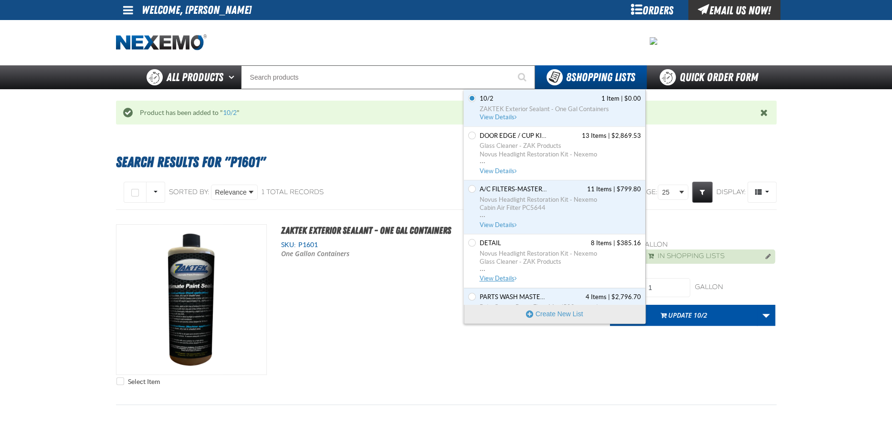
click at [500, 278] on span "View Details" at bounding box center [499, 278] width 39 height 7
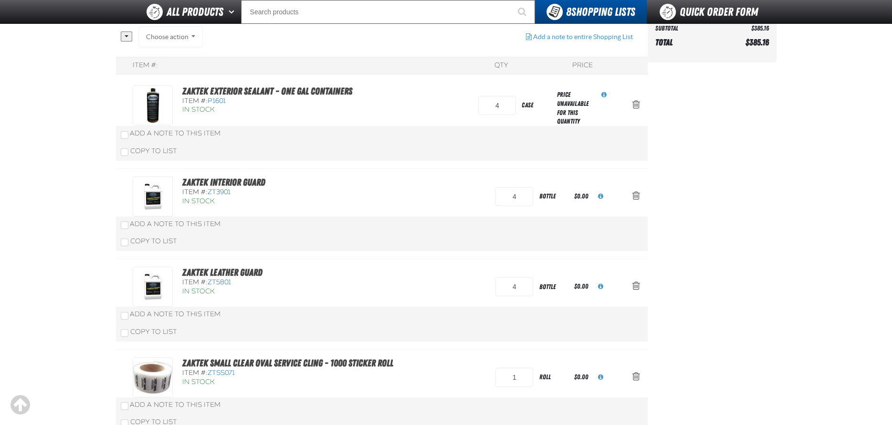
scroll to position [95, 0]
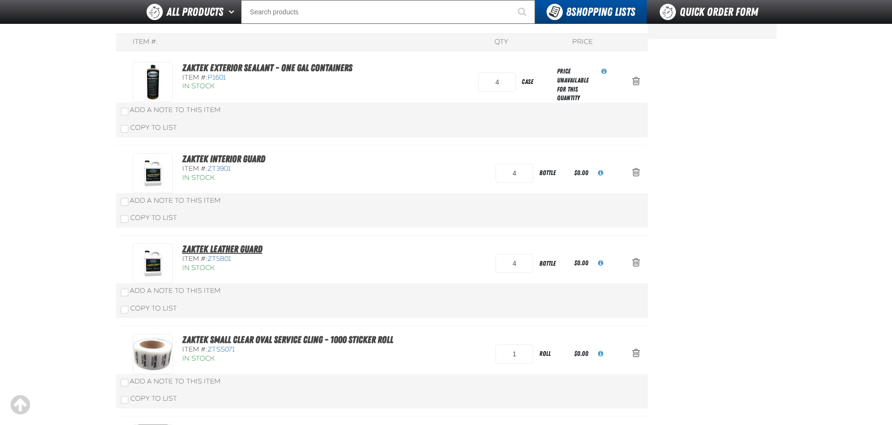
click at [219, 249] on link "ZAKTEK Leather Guard" at bounding box center [222, 248] width 80 height 11
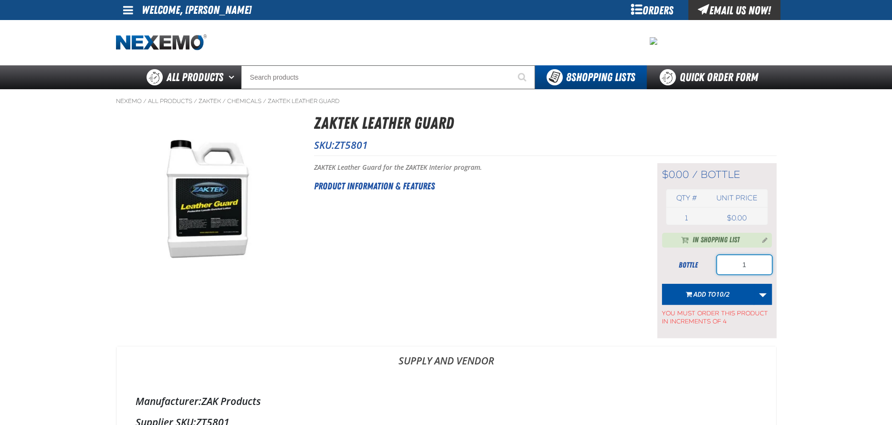
click at [752, 261] on input "1" at bounding box center [744, 264] width 55 height 19
type input "4"
click at [733, 295] on button "Add to 10/2" at bounding box center [708, 294] width 92 height 21
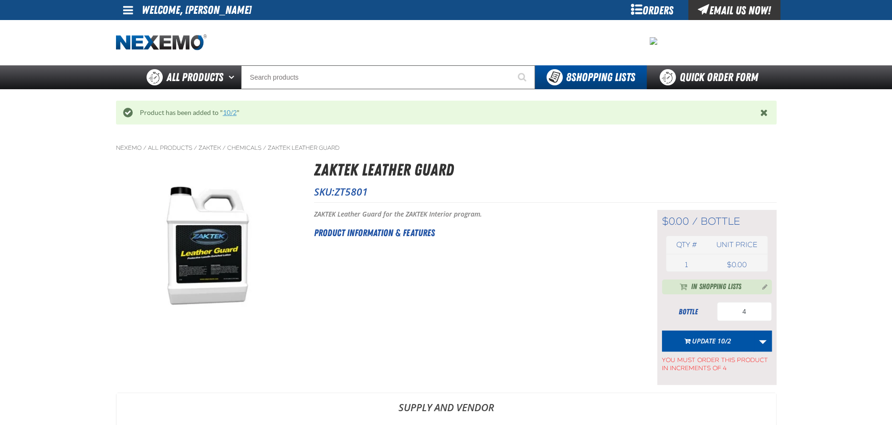
click at [232, 113] on link "10/2" at bounding box center [230, 113] width 14 height 8
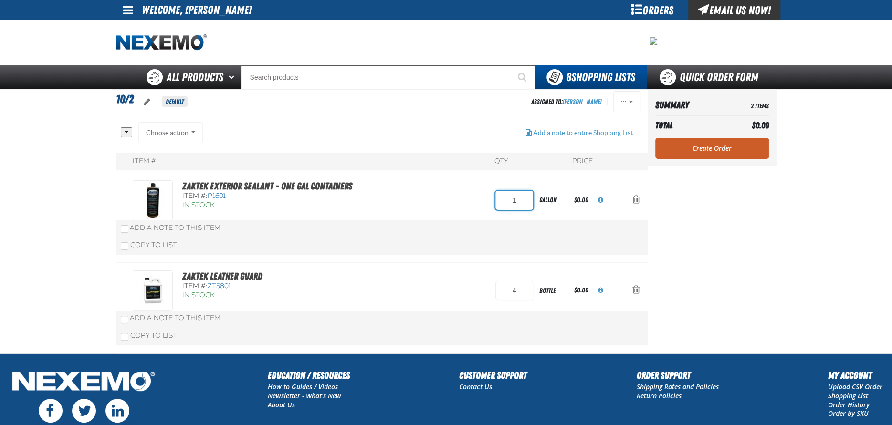
click at [519, 199] on input "1" at bounding box center [514, 200] width 38 height 19
type input "4"
click at [712, 234] on aside "Summary 2 Items Total $0.00 Loading... Create Order" at bounding box center [712, 221] width 129 height 264
click at [527, 204] on input "4" at bounding box center [514, 200] width 38 height 19
type input "1"
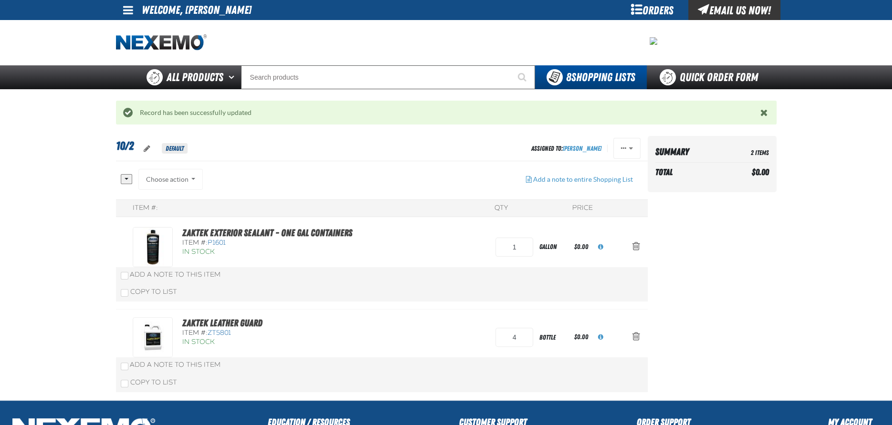
click at [63, 166] on main "10/2 Default Assigned To: [PERSON_NAME] Reassign Duplicate Delete QTY" at bounding box center [446, 268] width 892 height 264
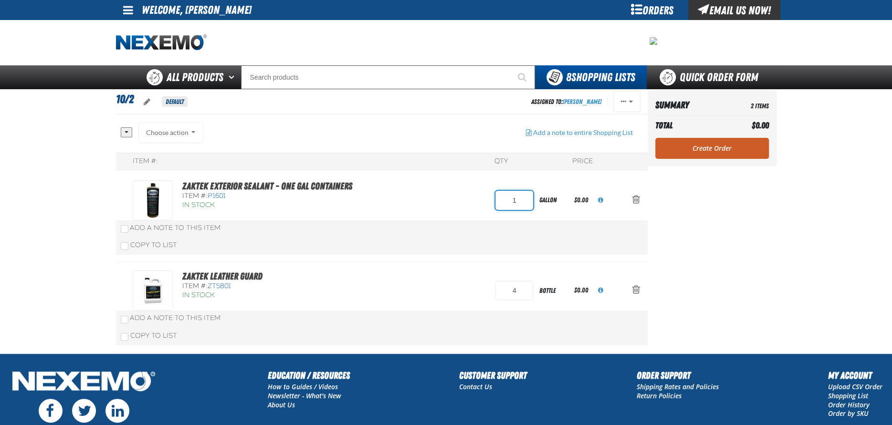
click at [522, 199] on input "1" at bounding box center [514, 200] width 38 height 19
type input "2"
click at [525, 199] on input "2" at bounding box center [514, 200] width 38 height 19
type input "1"
click at [876, 261] on main "10/2 Default Assigned To: Augustine Cortez Reassign Duplicate Delete QTY" at bounding box center [446, 221] width 892 height 264
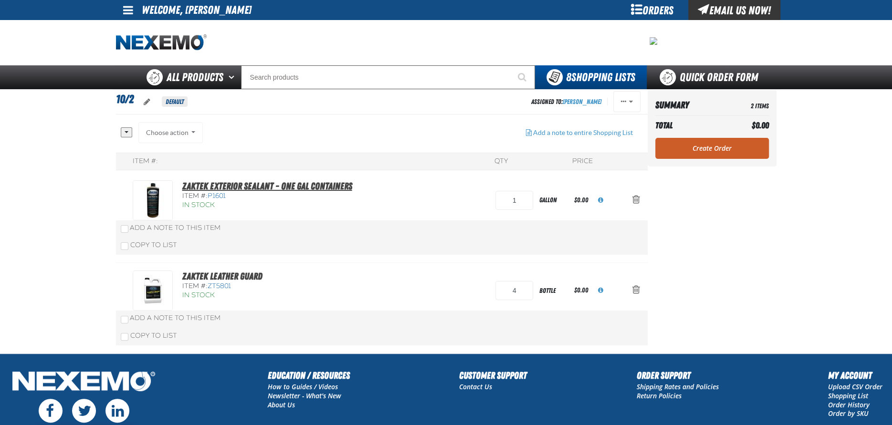
click at [297, 185] on link "ZAKTEK Exterior Sealant - One Gal Containers" at bounding box center [267, 185] width 170 height 11
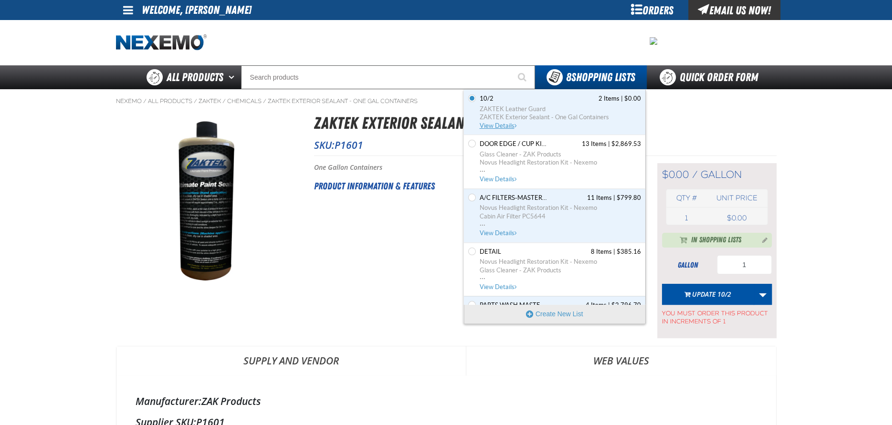
click at [512, 108] on span "ZAKTEK Leather Guard" at bounding box center [560, 109] width 161 height 9
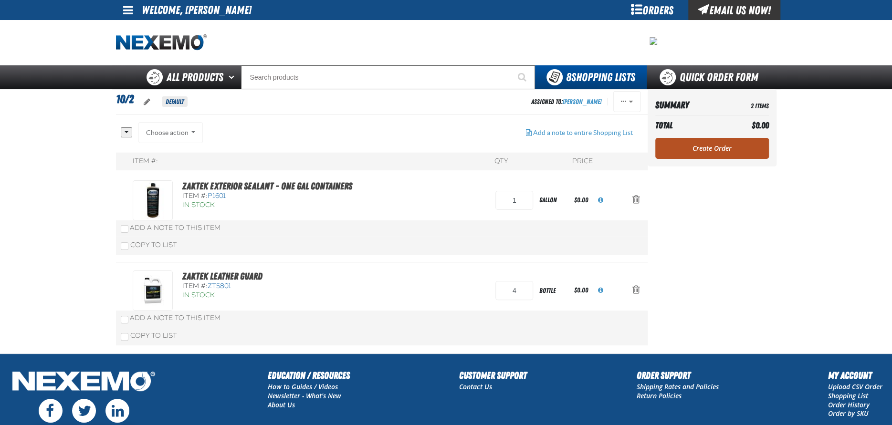
click at [701, 152] on link "Create Order" at bounding box center [712, 148] width 114 height 21
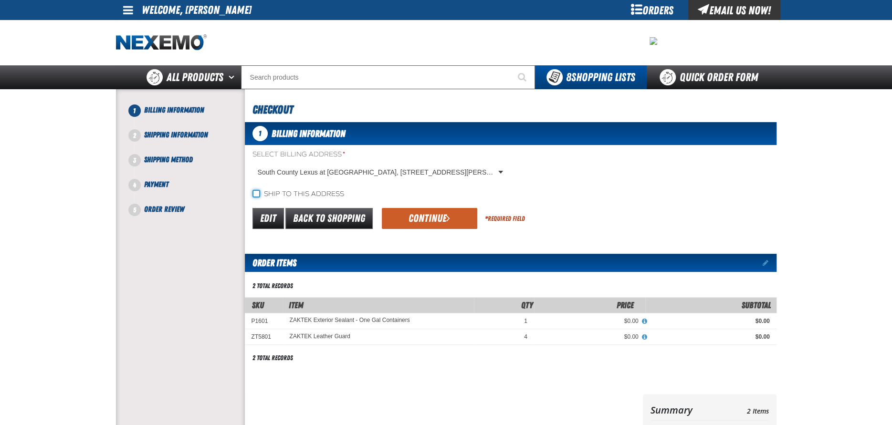
click at [255, 194] on input "Ship to this address" at bounding box center [256, 194] width 8 height 8
checkbox input "true"
click at [425, 213] on button "Continue" at bounding box center [429, 218] width 95 height 21
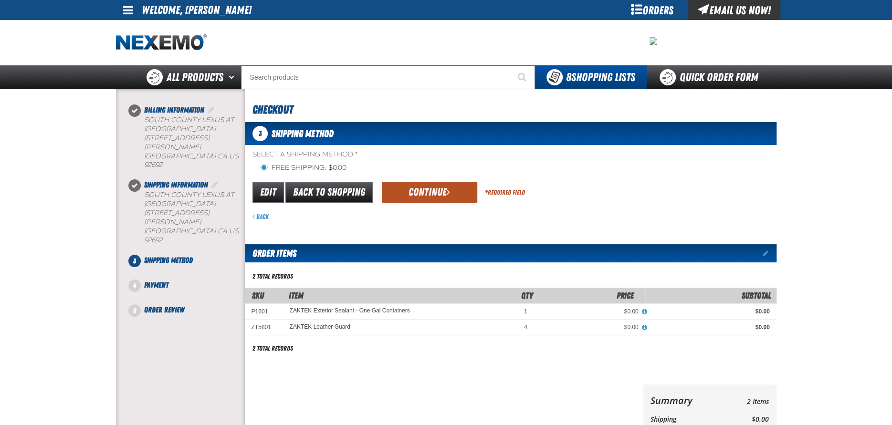
click at [434, 188] on button "Continue" at bounding box center [429, 192] width 95 height 21
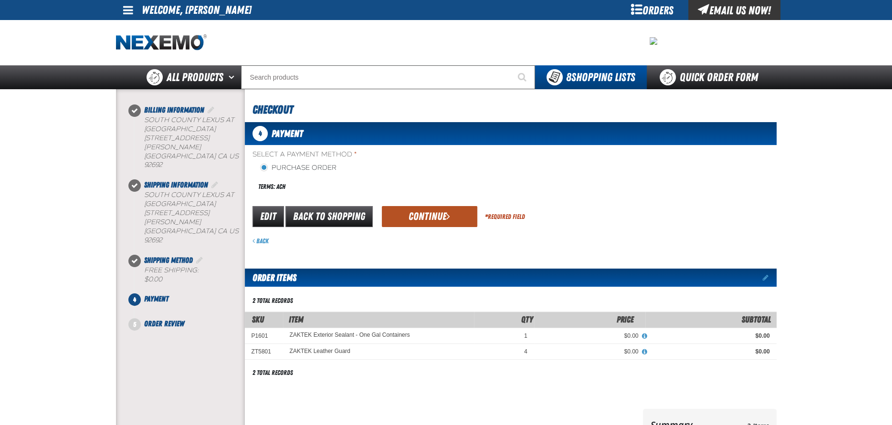
click at [431, 219] on button "Continue" at bounding box center [429, 216] width 95 height 21
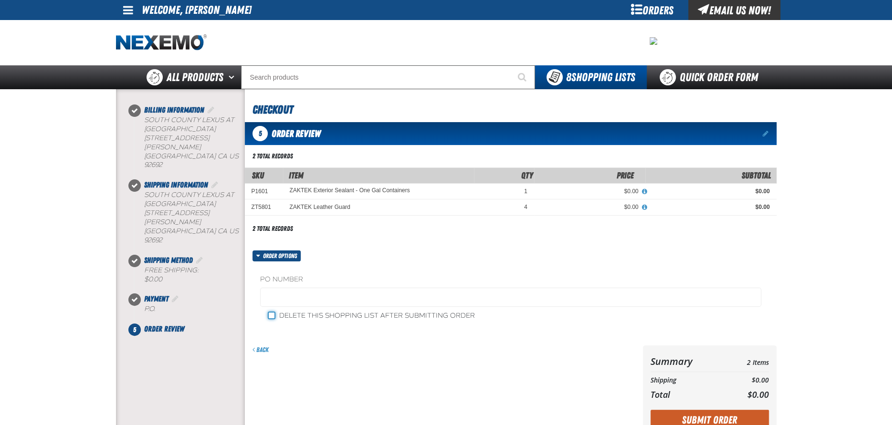
click at [270, 317] on input "Delete this shopping list after submitting order" at bounding box center [272, 316] width 8 height 8
checkbox input "true"
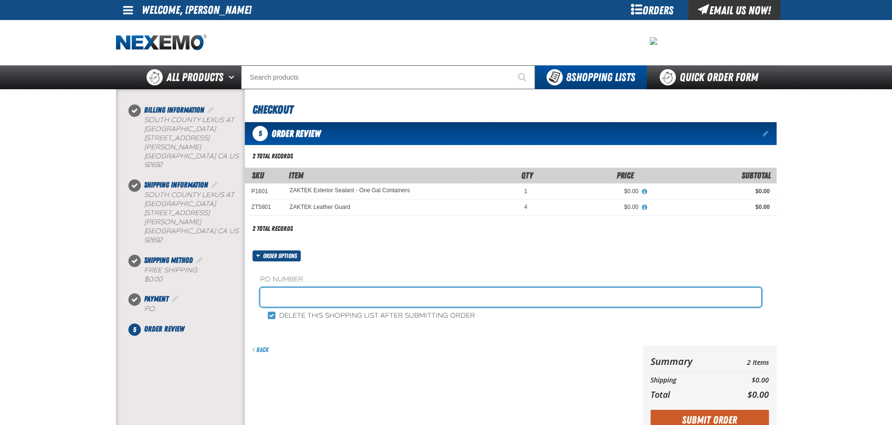
click at [284, 295] on input "text" at bounding box center [510, 297] width 501 height 19
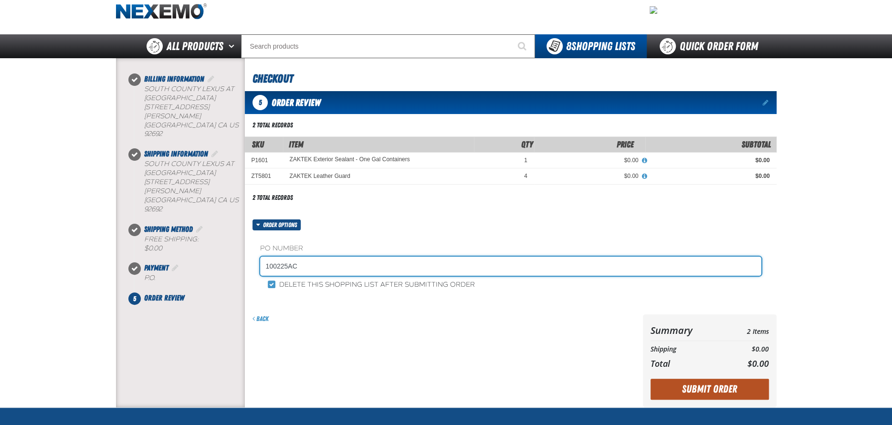
scroll to position [48, 0]
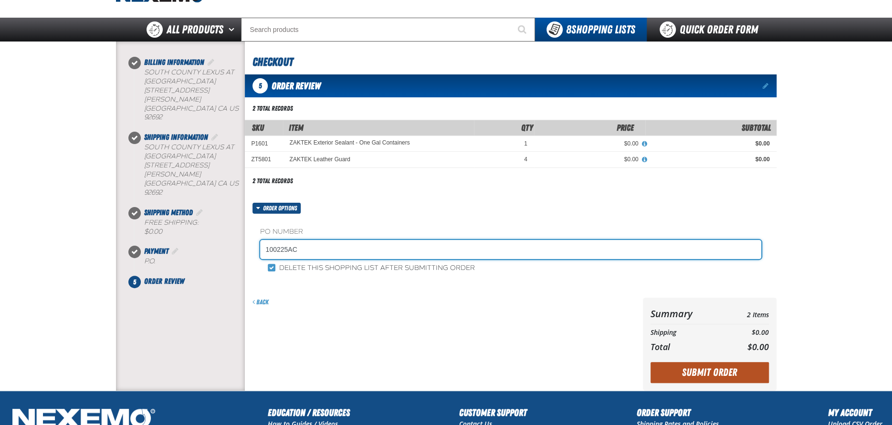
type input "100225AC"
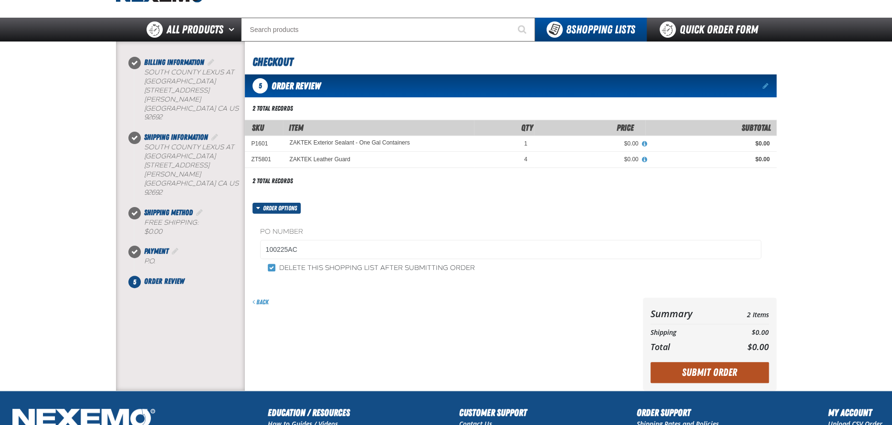
click at [704, 374] on button "Submit Order" at bounding box center [709, 372] width 118 height 21
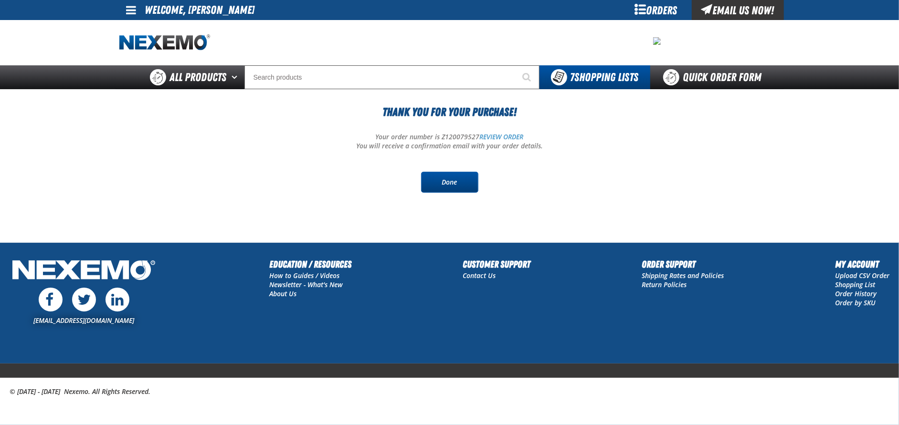
click at [456, 181] on link "Done" at bounding box center [449, 182] width 57 height 21
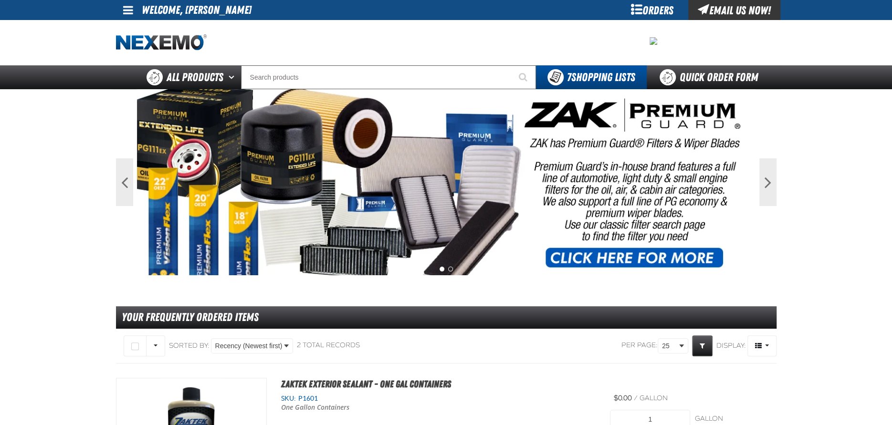
click at [127, 8] on span at bounding box center [128, 9] width 10 height 11
click at [138, 48] on link "Sign Out Sign Out" at bounding box center [136, 46] width 32 height 9
